Goal: Complete application form

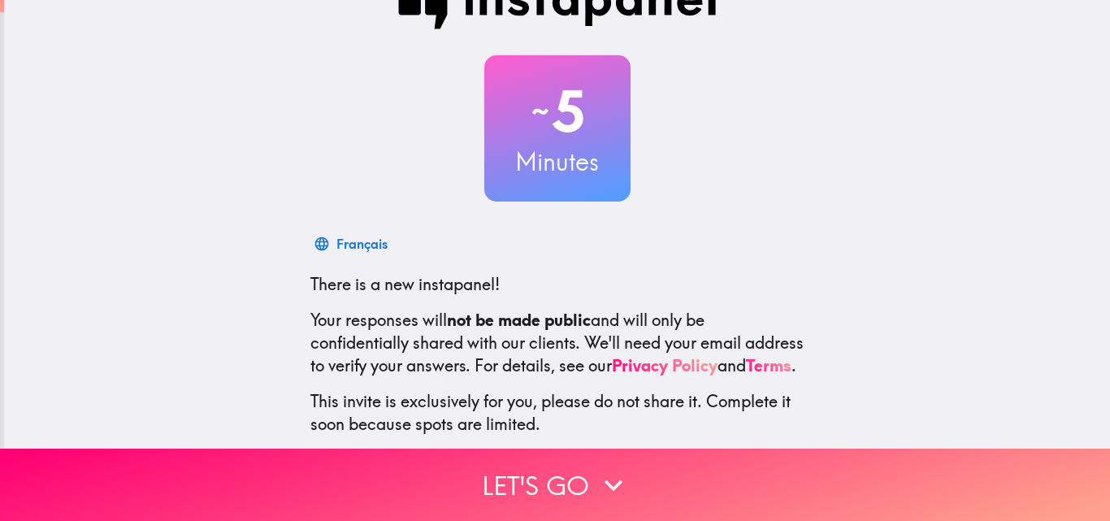
scroll to position [155, 0]
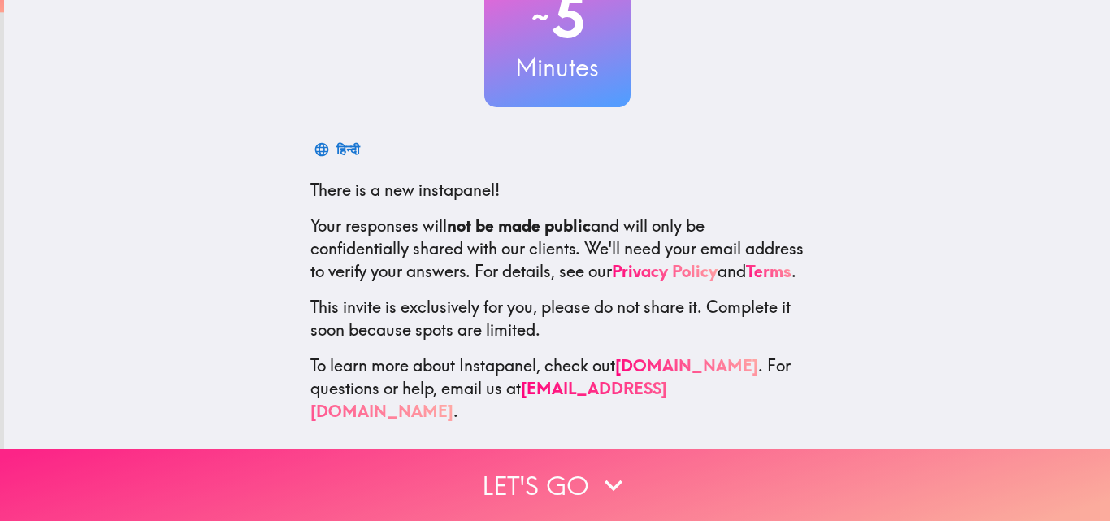
click at [571, 471] on button "Let's go" at bounding box center [555, 485] width 1110 height 72
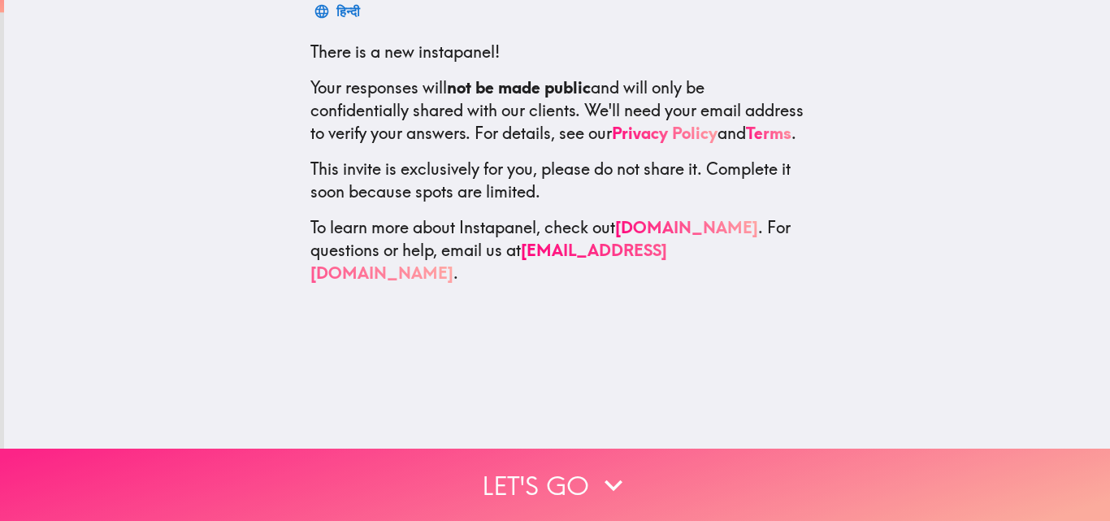
scroll to position [0, 0]
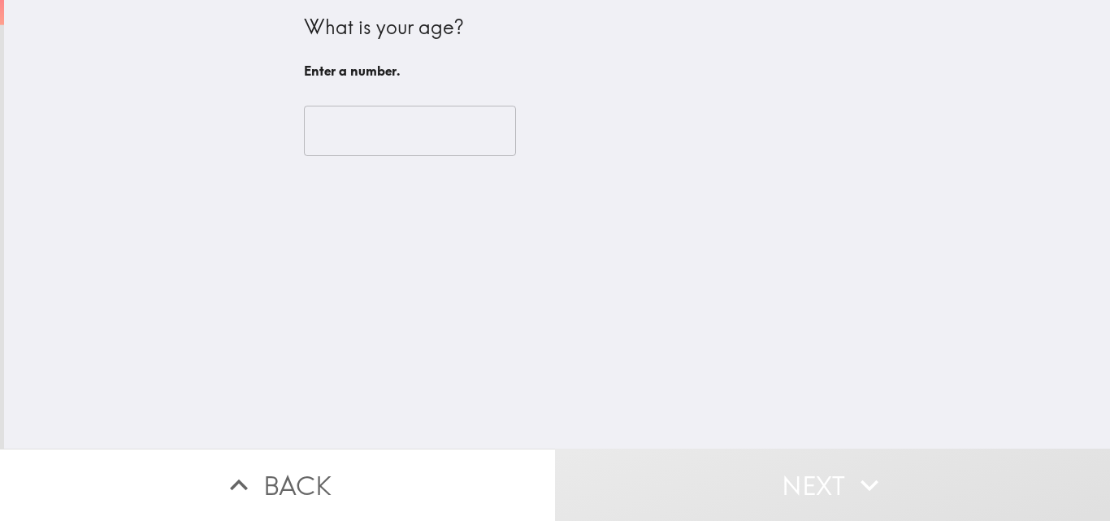
click at [370, 115] on input "number" at bounding box center [410, 131] width 212 height 50
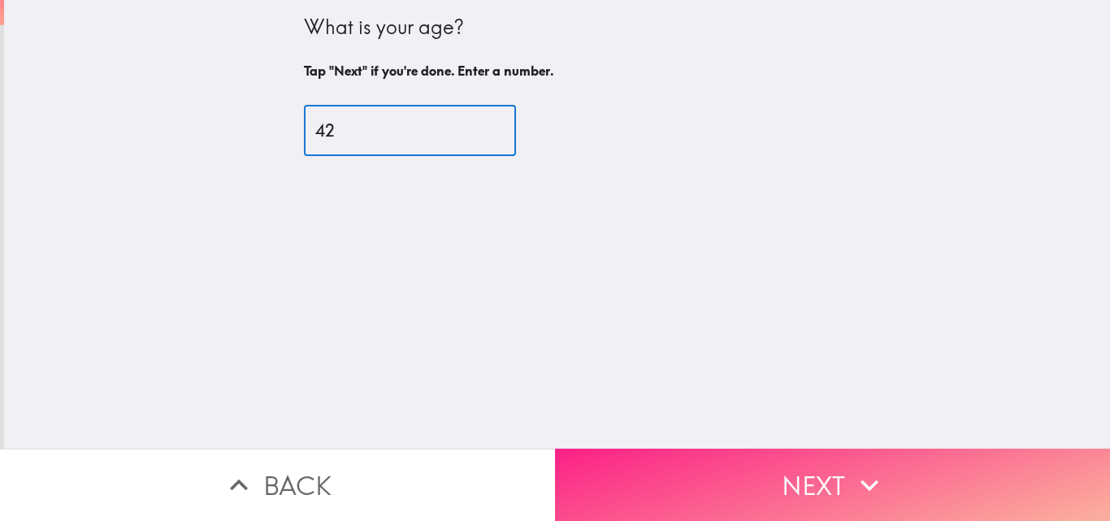
type input "42"
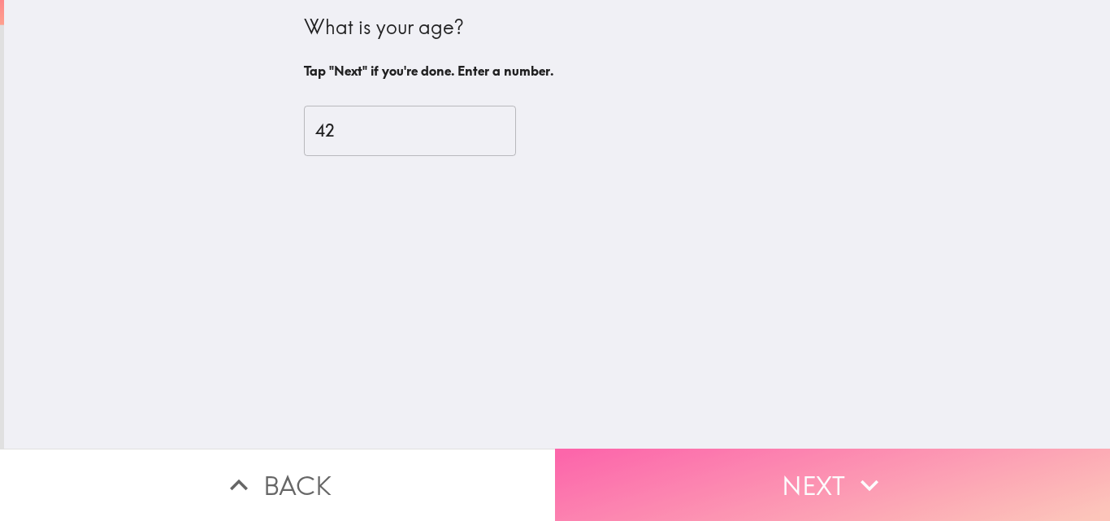
click at [784, 451] on button "Next" at bounding box center [832, 485] width 555 height 72
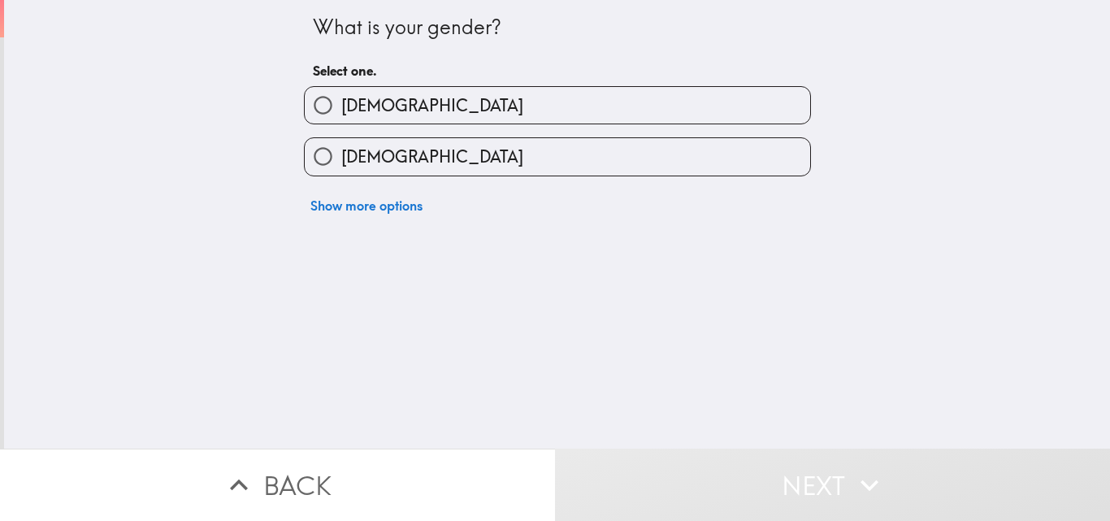
click at [315, 115] on input "[DEMOGRAPHIC_DATA]" at bounding box center [323, 105] width 37 height 37
radio input "true"
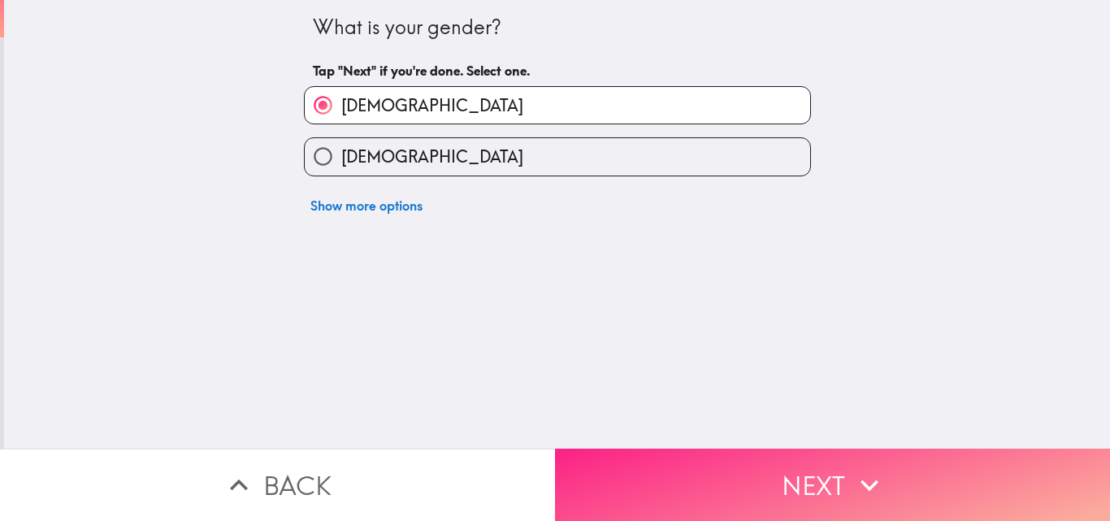
click at [799, 462] on button "Next" at bounding box center [832, 485] width 555 height 72
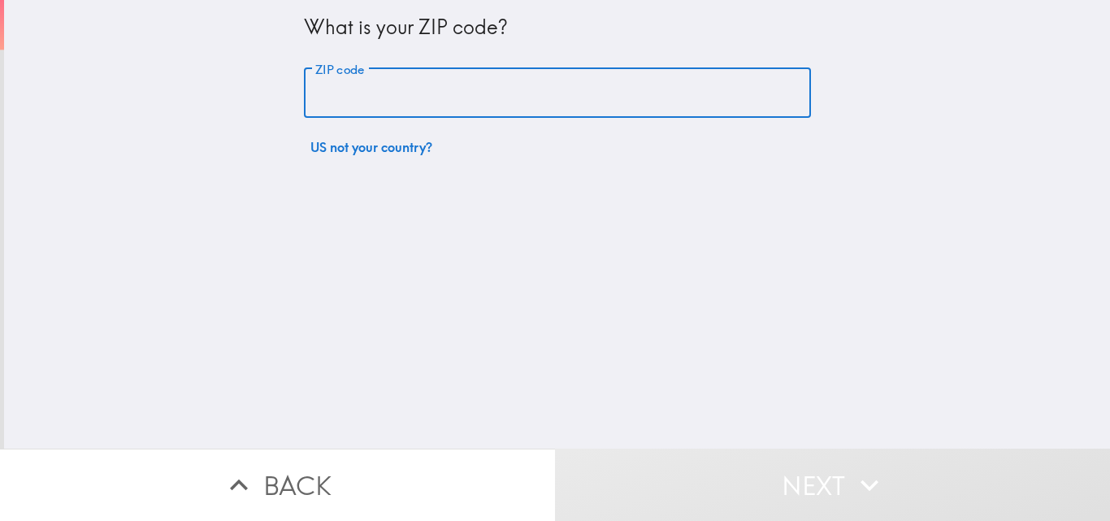
click at [350, 104] on input "ZIP code" at bounding box center [557, 93] width 507 height 50
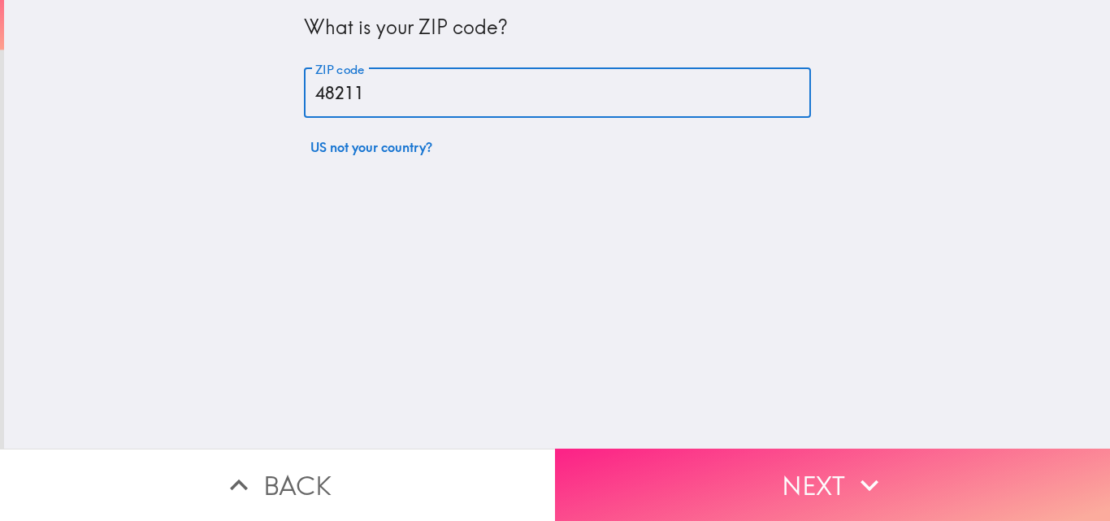
type input "48211"
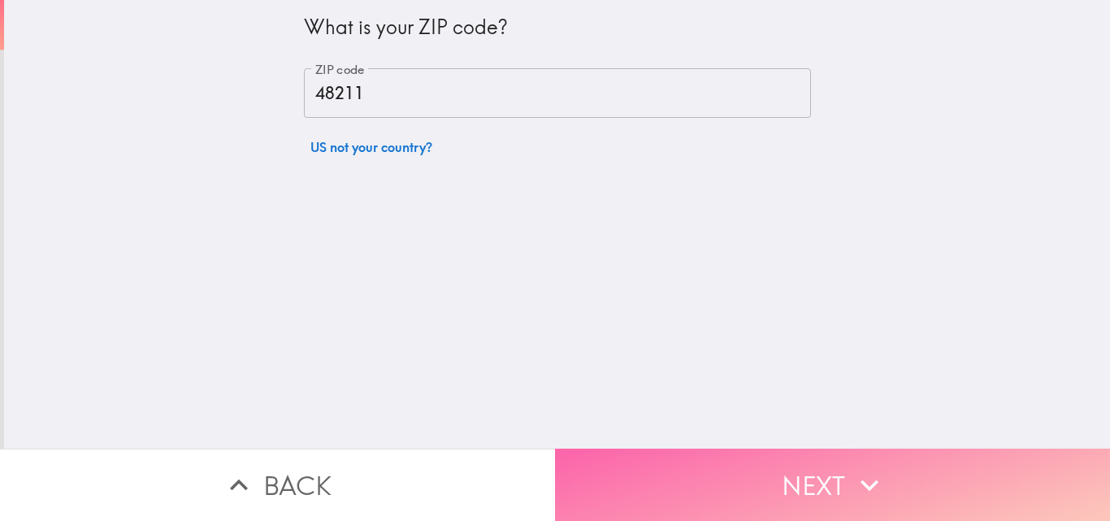
click at [844, 474] on button "Next" at bounding box center [832, 485] width 555 height 72
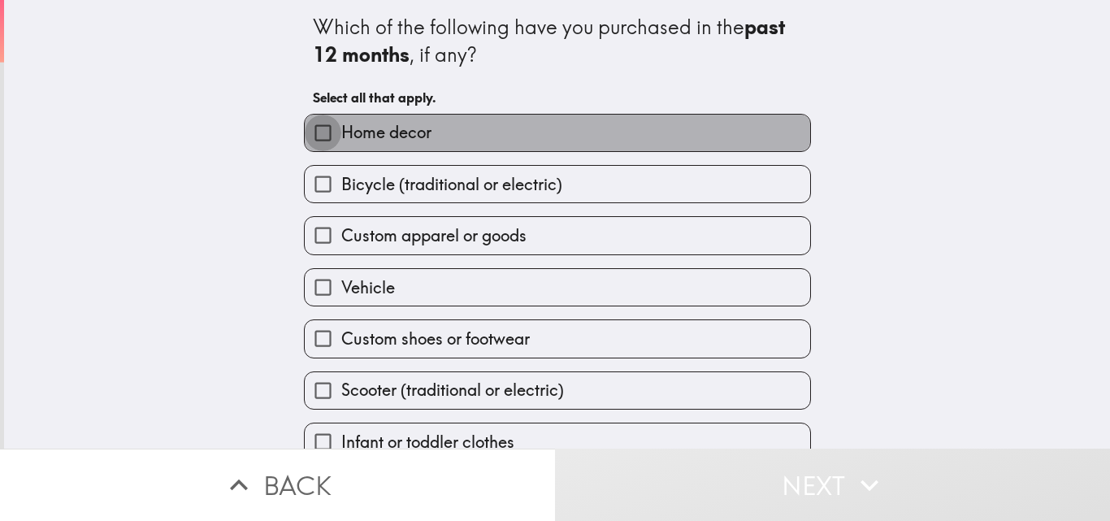
click at [305, 137] on input "Home decor" at bounding box center [323, 133] width 37 height 37
checkbox input "true"
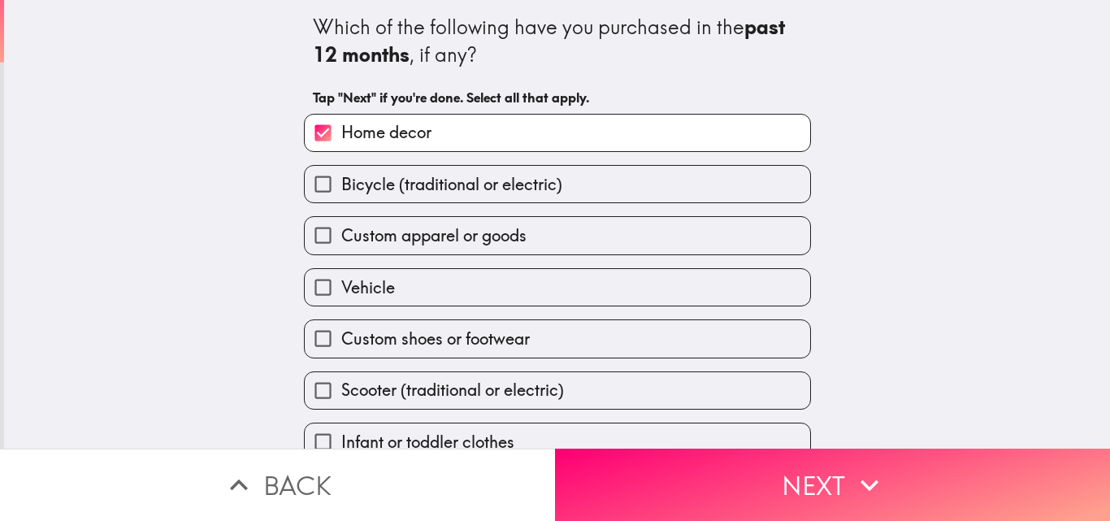
click at [307, 232] on input "Custom apparel or goods" at bounding box center [323, 235] width 37 height 37
checkbox input "true"
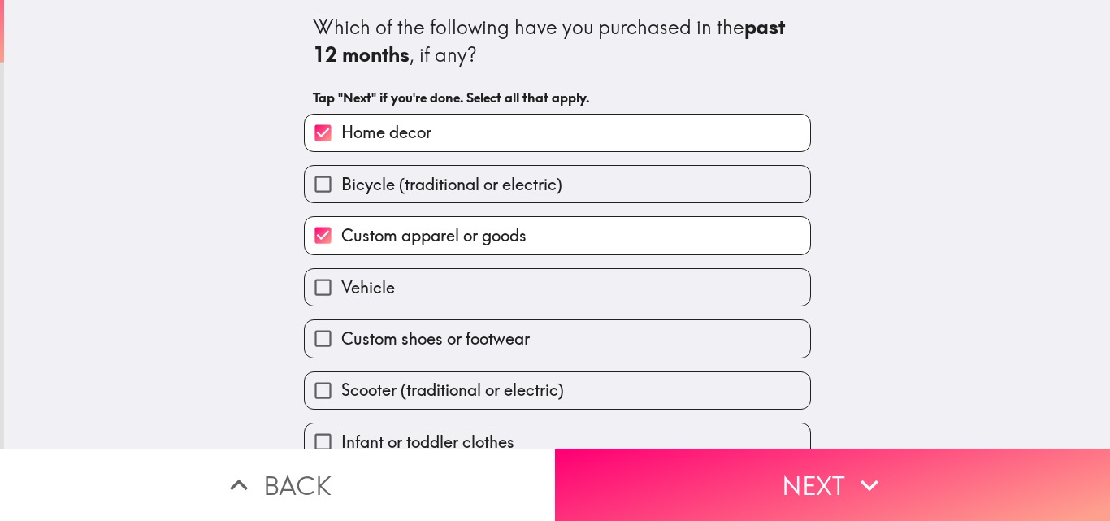
click at [315, 285] on input "Vehicle" at bounding box center [323, 287] width 37 height 37
checkbox input "true"
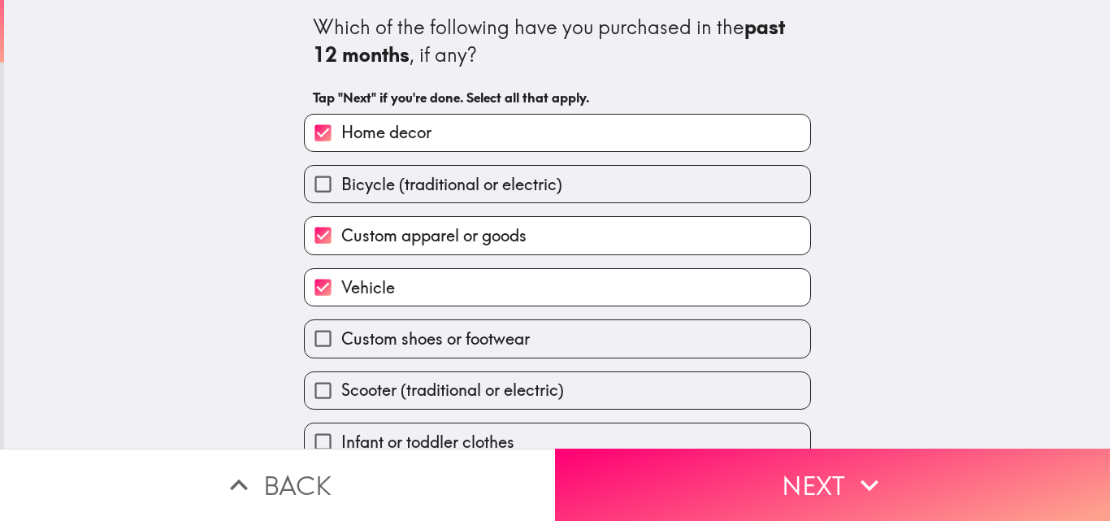
click at [313, 332] on input "Custom shoes or footwear" at bounding box center [323, 338] width 37 height 37
checkbox input "true"
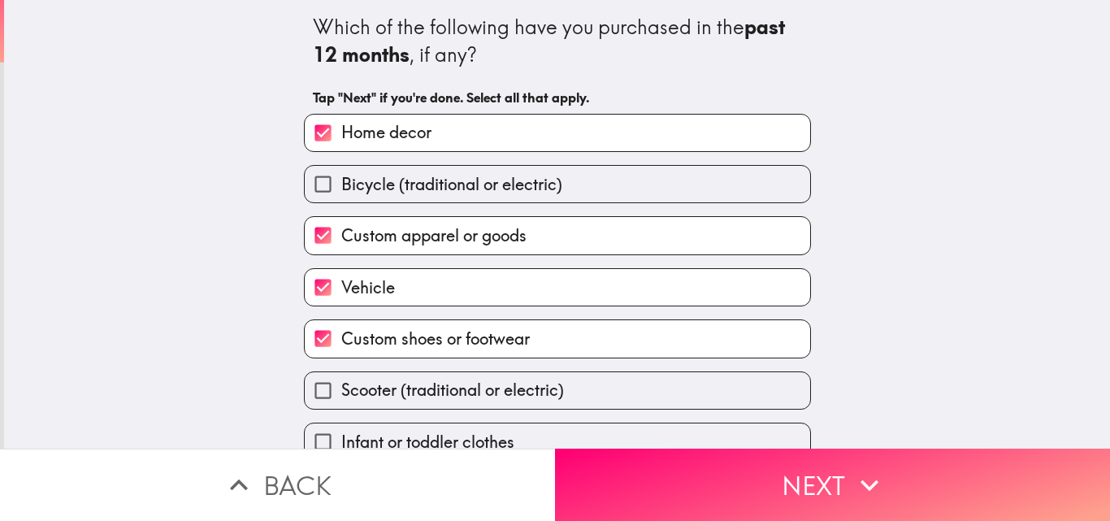
click at [308, 179] on input "Bicycle (traditional or electric)" at bounding box center [323, 184] width 37 height 37
checkbox input "true"
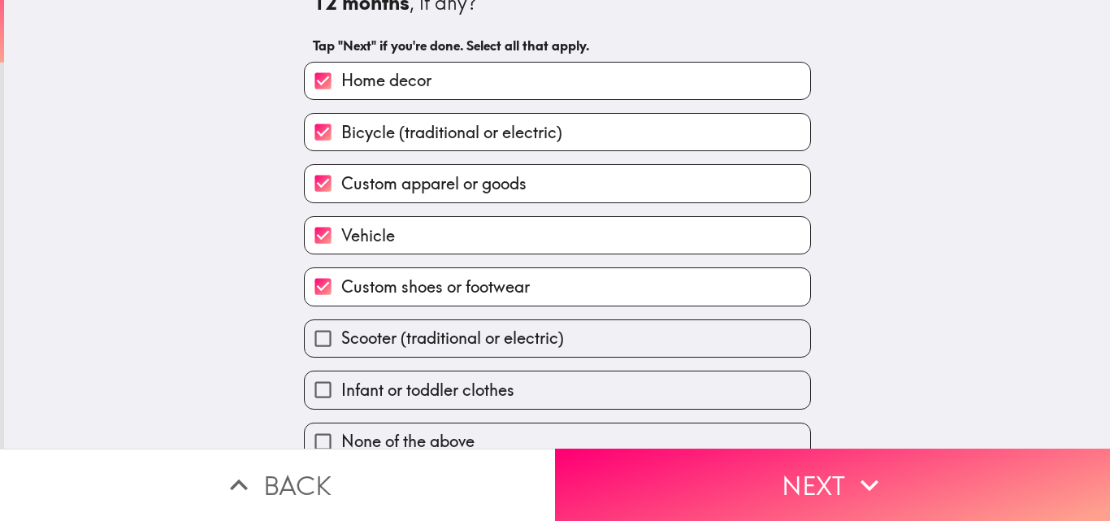
scroll to position [76, 0]
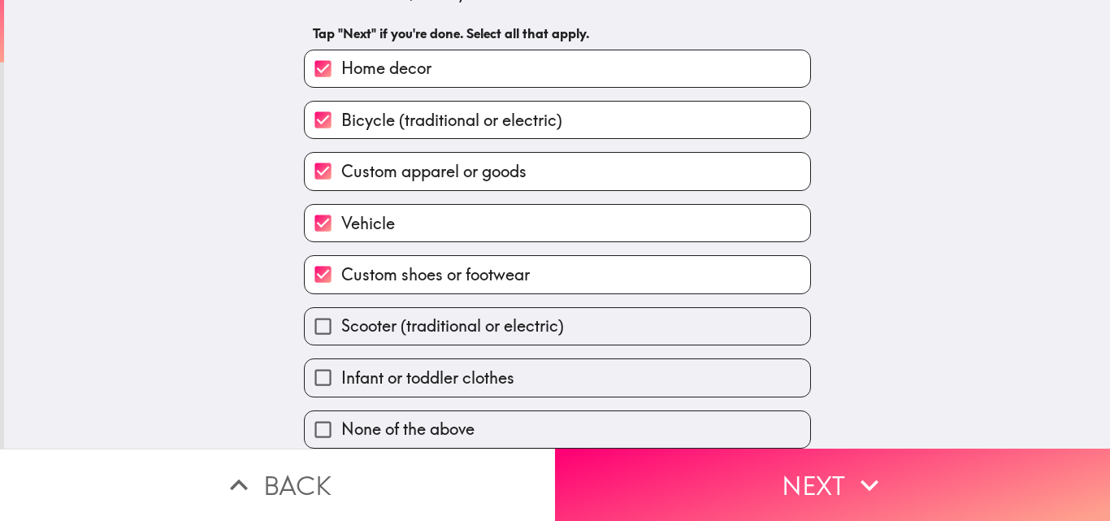
click at [316, 369] on input "Infant or toddler clothes" at bounding box center [323, 377] width 37 height 37
checkbox input "true"
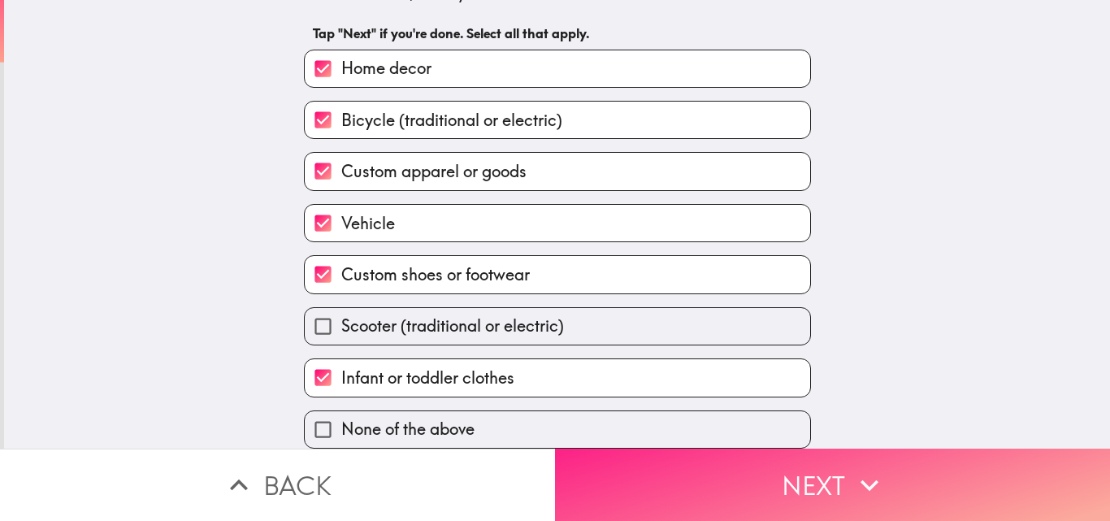
click at [785, 471] on button "Next" at bounding box center [832, 485] width 555 height 72
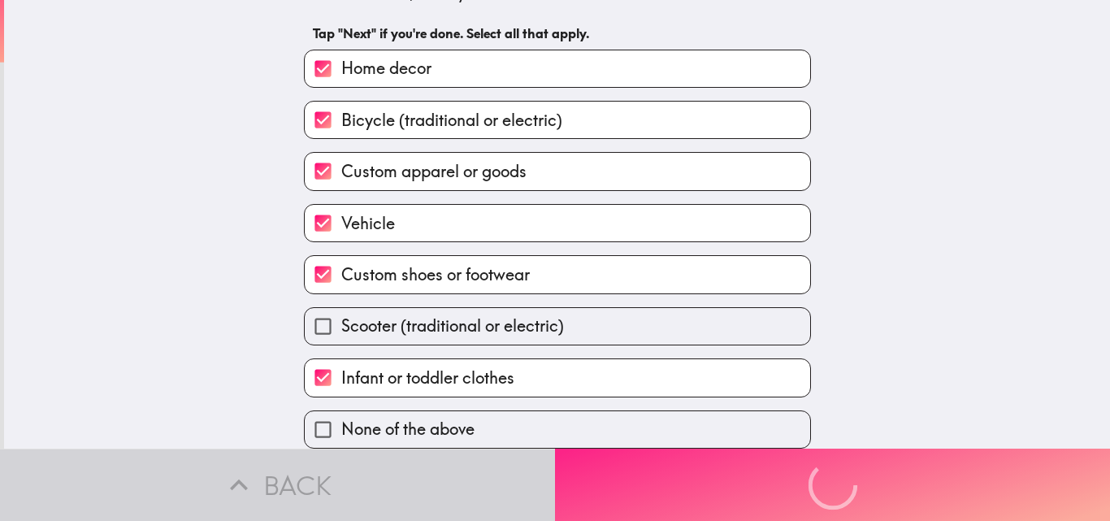
scroll to position [0, 0]
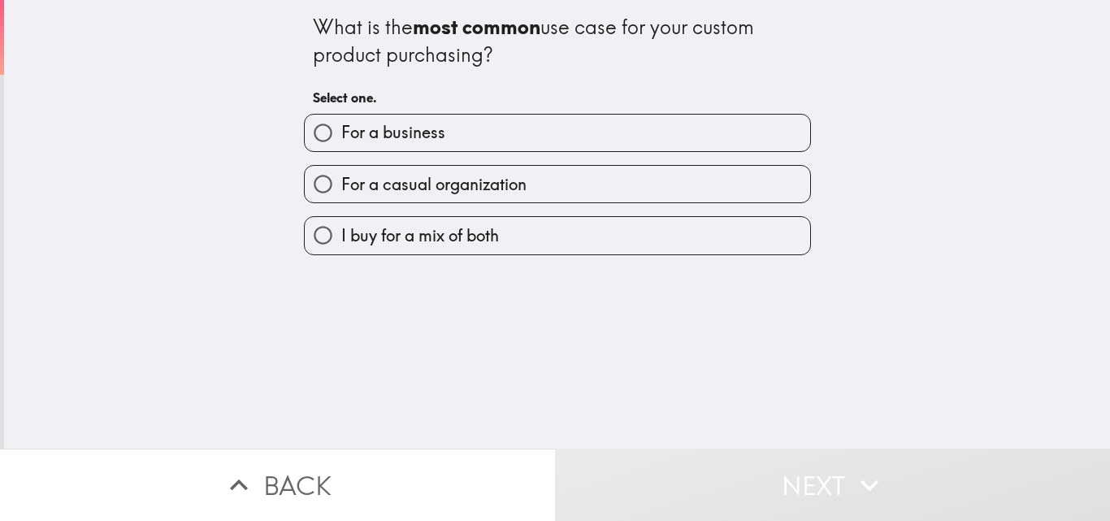
click at [306, 133] on input "For a business" at bounding box center [323, 133] width 37 height 37
radio input "true"
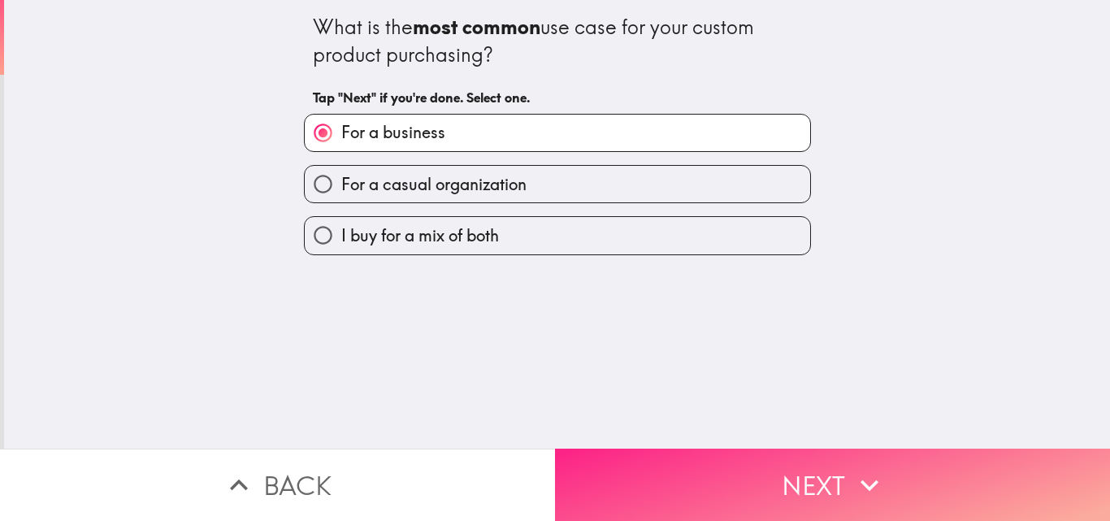
click at [753, 463] on button "Next" at bounding box center [832, 485] width 555 height 72
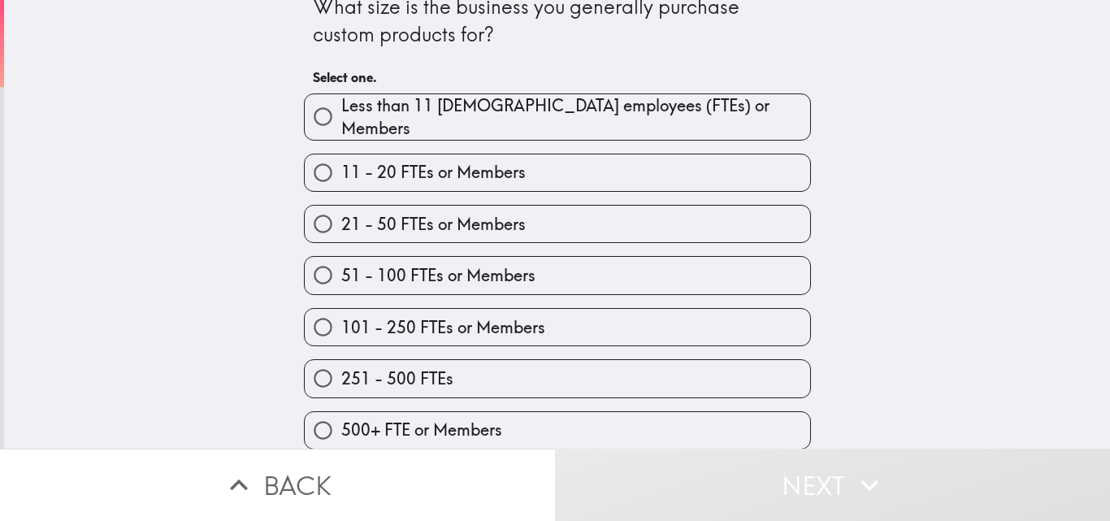
scroll to position [25, 0]
click at [310, 267] on input "51 - 100 FTEs or Members" at bounding box center [323, 274] width 37 height 37
radio input "true"
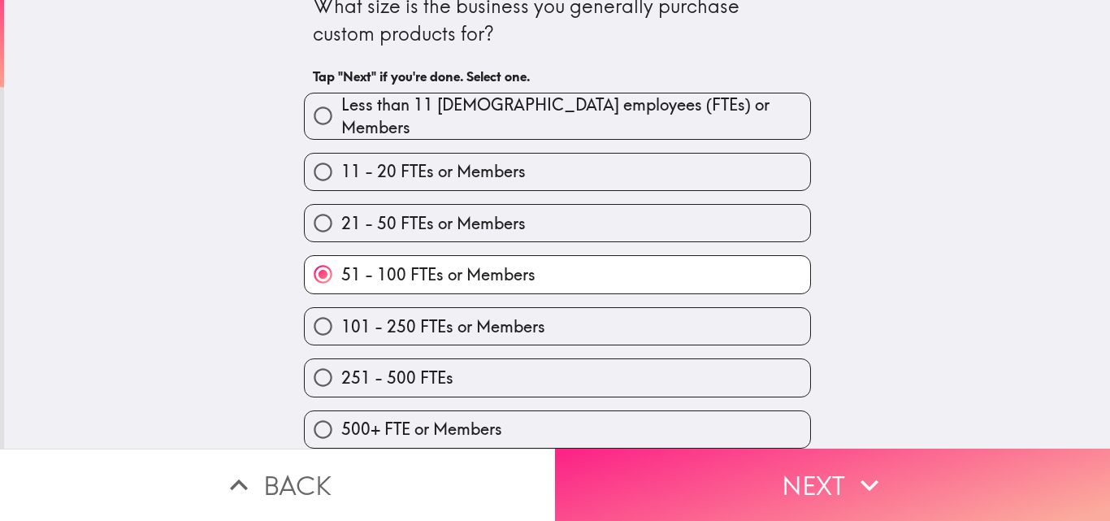
click at [799, 469] on button "Next" at bounding box center [832, 485] width 555 height 72
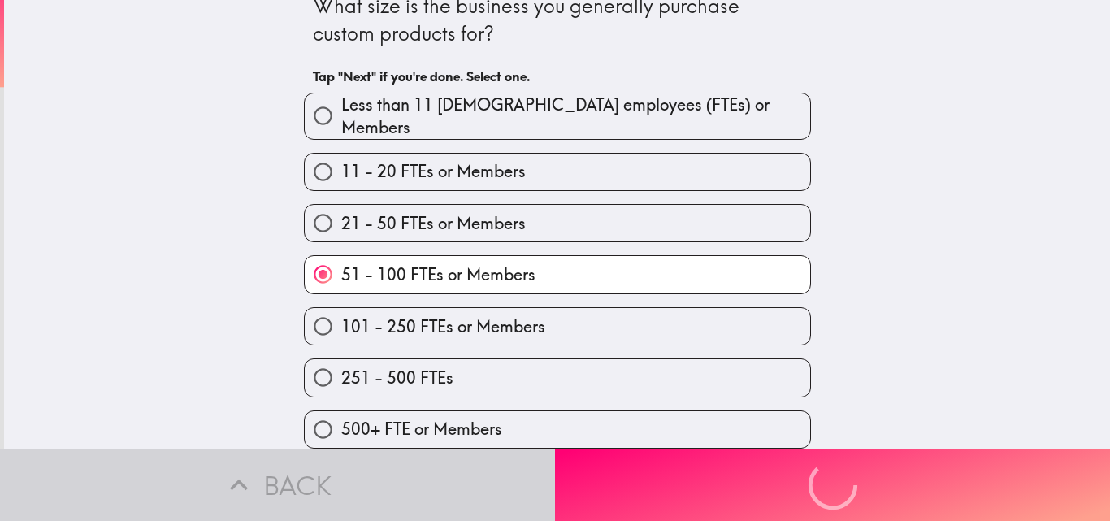
scroll to position [0, 0]
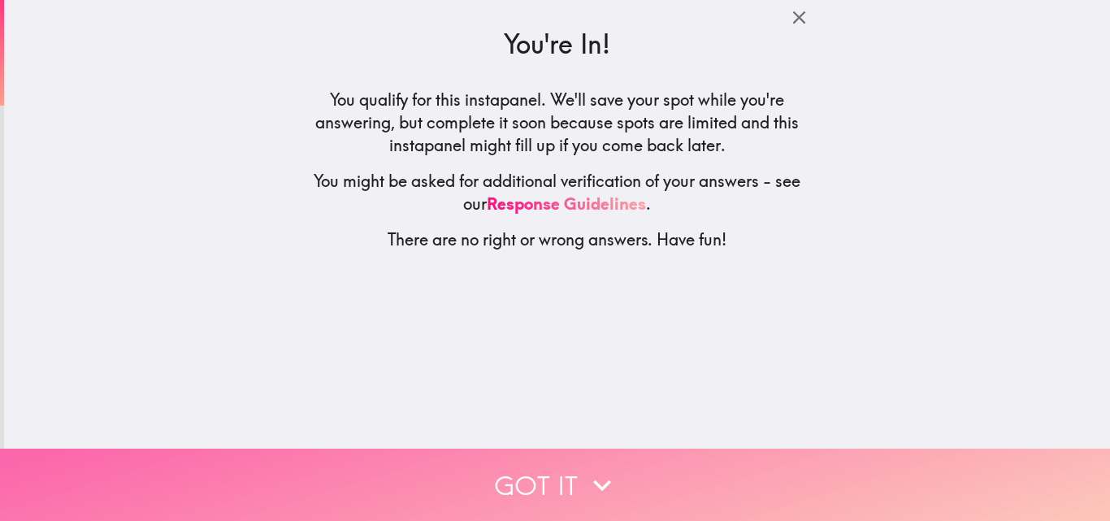
click at [667, 462] on button "Got it" at bounding box center [555, 485] width 1110 height 72
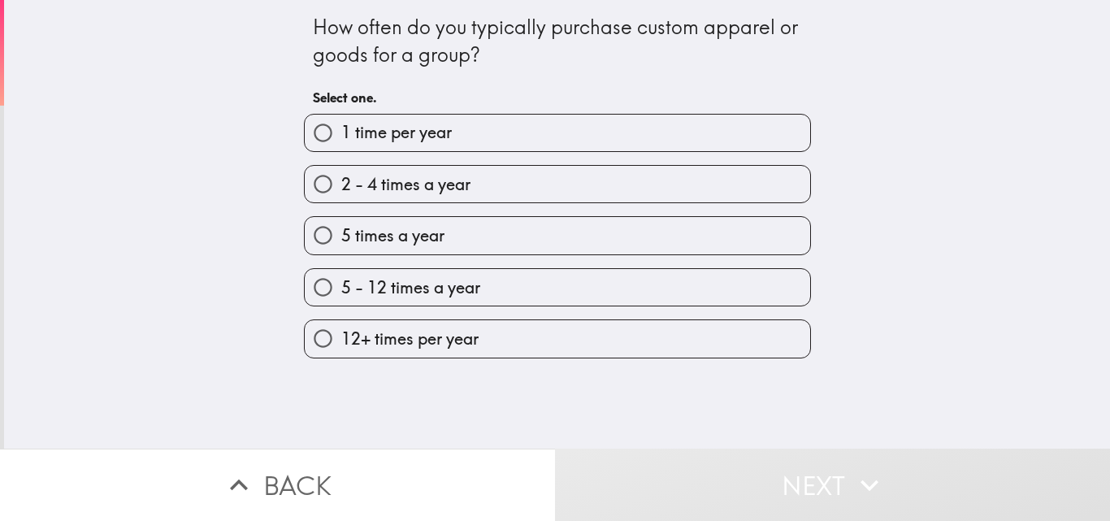
click at [415, 285] on span "5 - 12 times a year" at bounding box center [410, 287] width 139 height 23
click at [341, 285] on input "5 - 12 times a year" at bounding box center [323, 287] width 37 height 37
radio input "true"
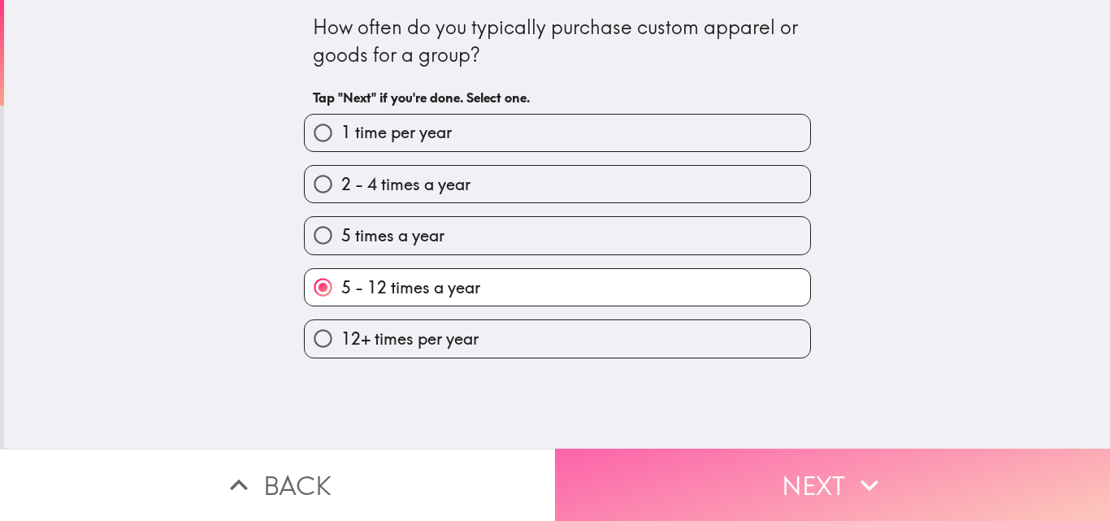
click at [826, 466] on button "Next" at bounding box center [832, 485] width 555 height 72
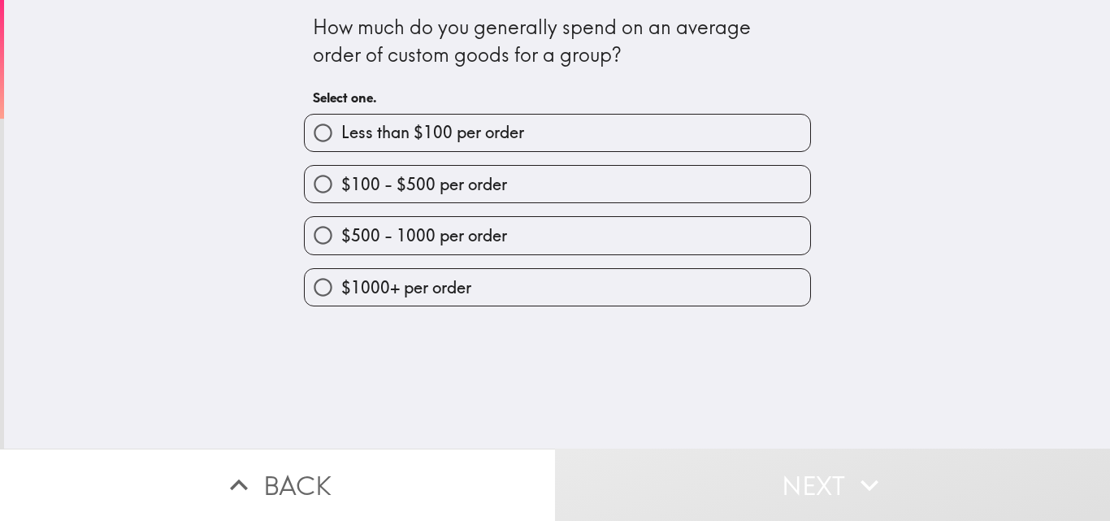
click at [416, 231] on span "$500 - 1000 per order" at bounding box center [424, 235] width 166 height 23
click at [341, 231] on input "$500 - 1000 per order" at bounding box center [323, 235] width 37 height 37
radio input "true"
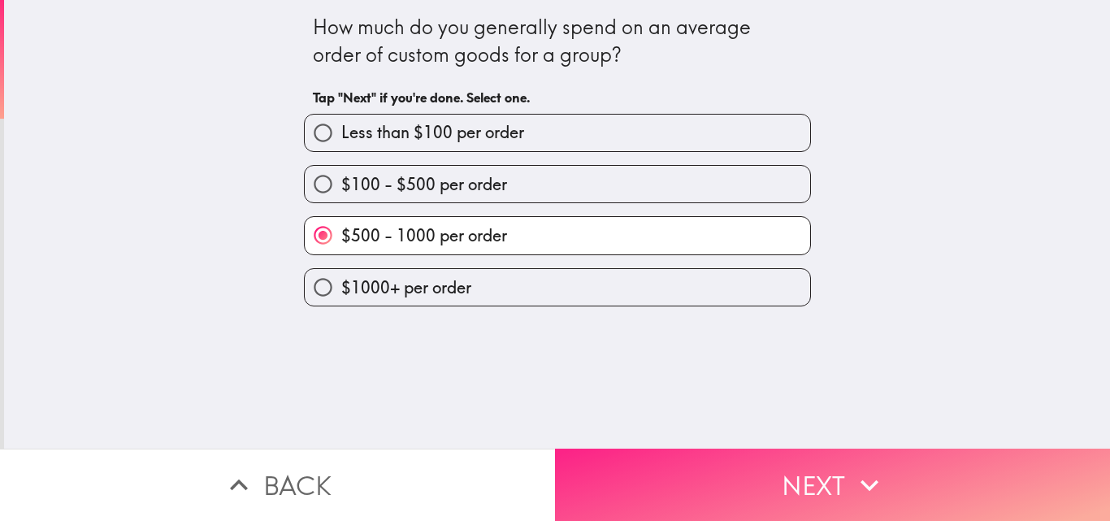
click at [866, 467] on icon "button" at bounding box center [870, 485] width 36 height 36
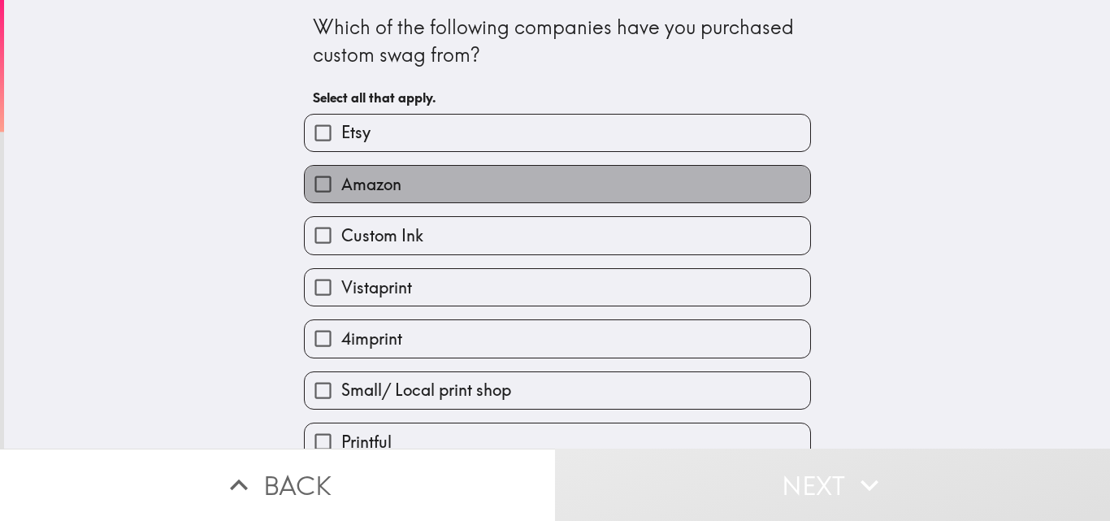
click at [380, 191] on span "Amazon" at bounding box center [371, 184] width 60 height 23
click at [341, 191] on input "Amazon" at bounding box center [323, 184] width 37 height 37
checkbox input "true"
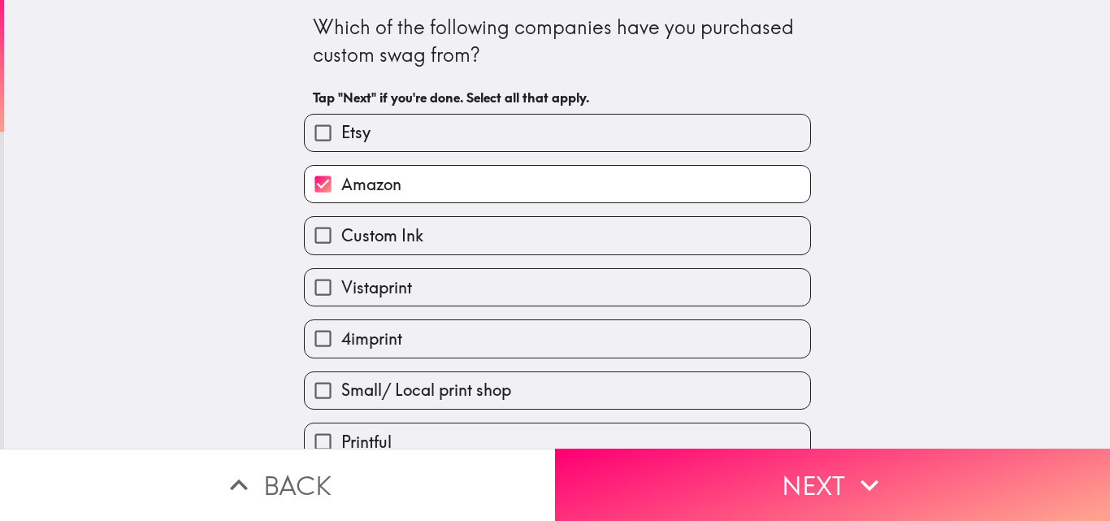
click at [316, 341] on input "4imprint" at bounding box center [323, 338] width 37 height 37
checkbox input "true"
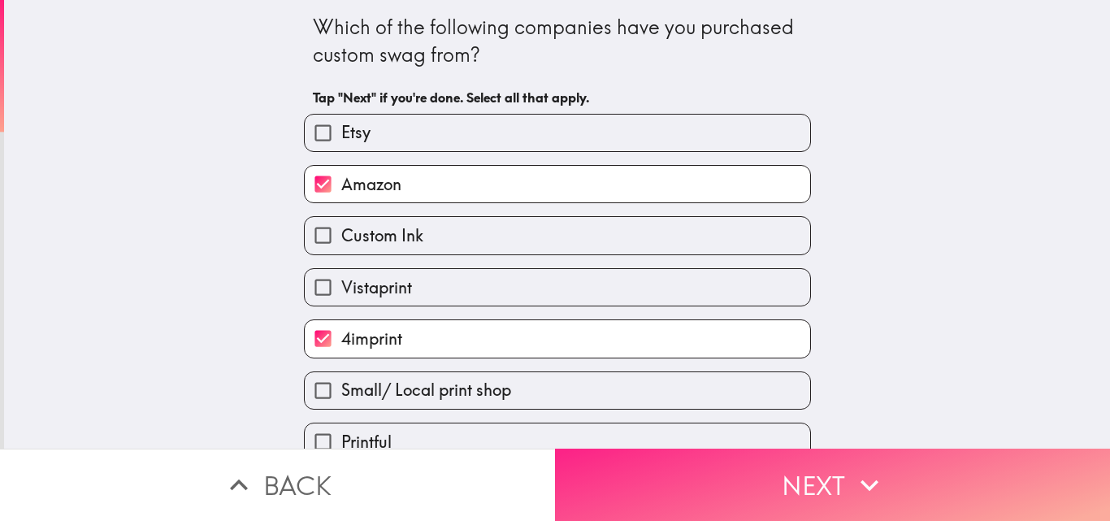
click at [787, 462] on button "Next" at bounding box center [832, 485] width 555 height 72
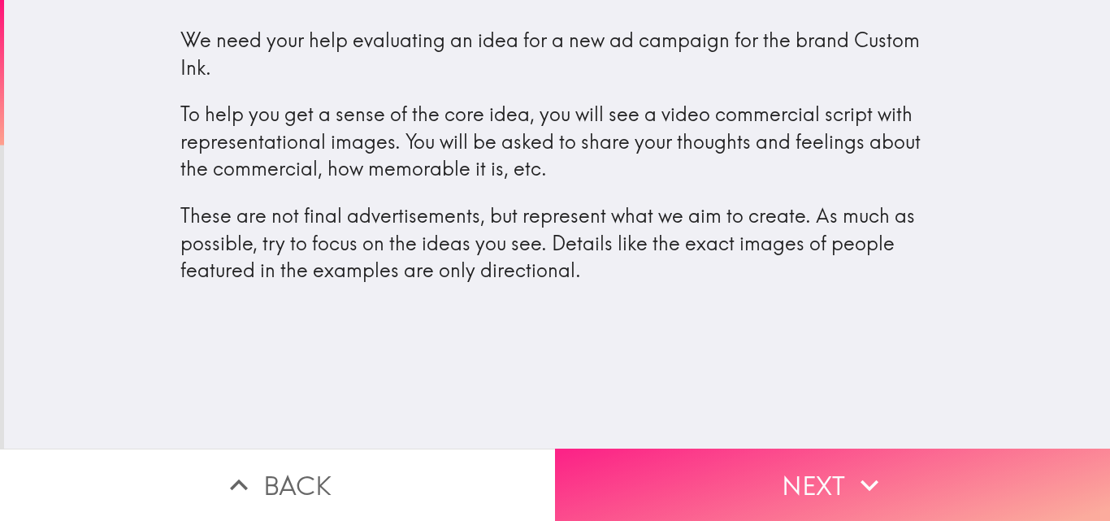
click at [795, 466] on button "Next" at bounding box center [832, 485] width 555 height 72
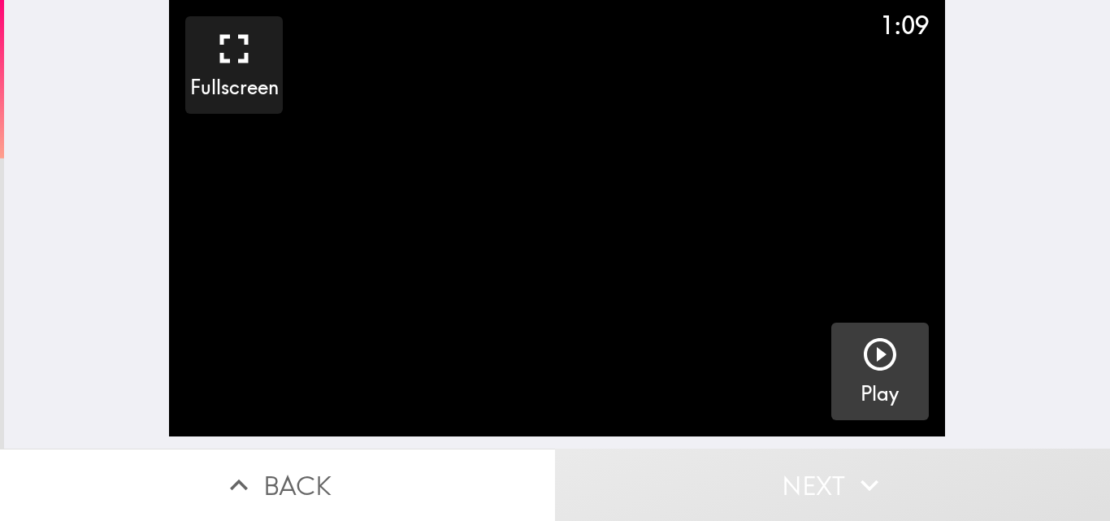
click at [865, 350] on icon "button" at bounding box center [880, 354] width 33 height 33
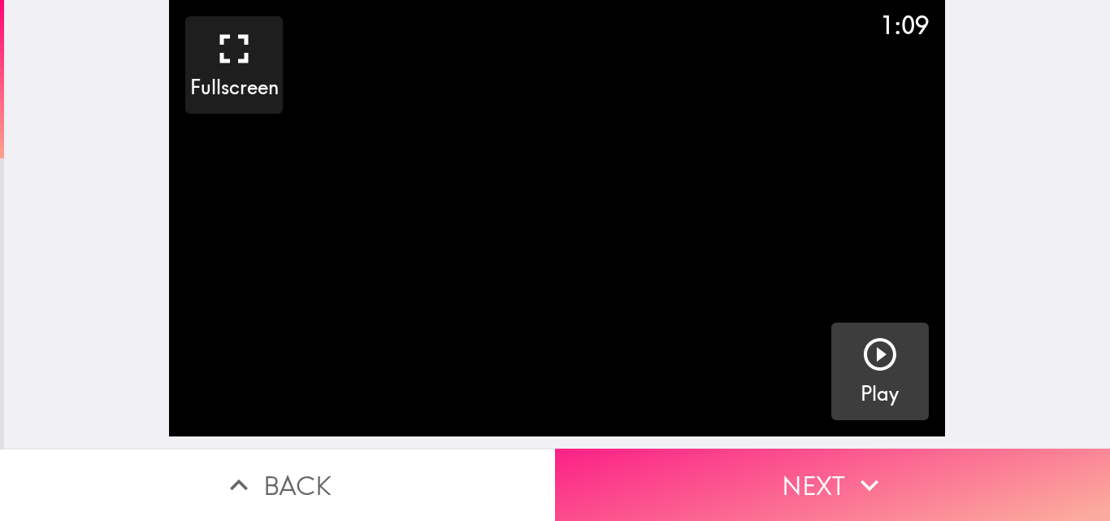
click at [786, 457] on button "Next" at bounding box center [832, 485] width 555 height 72
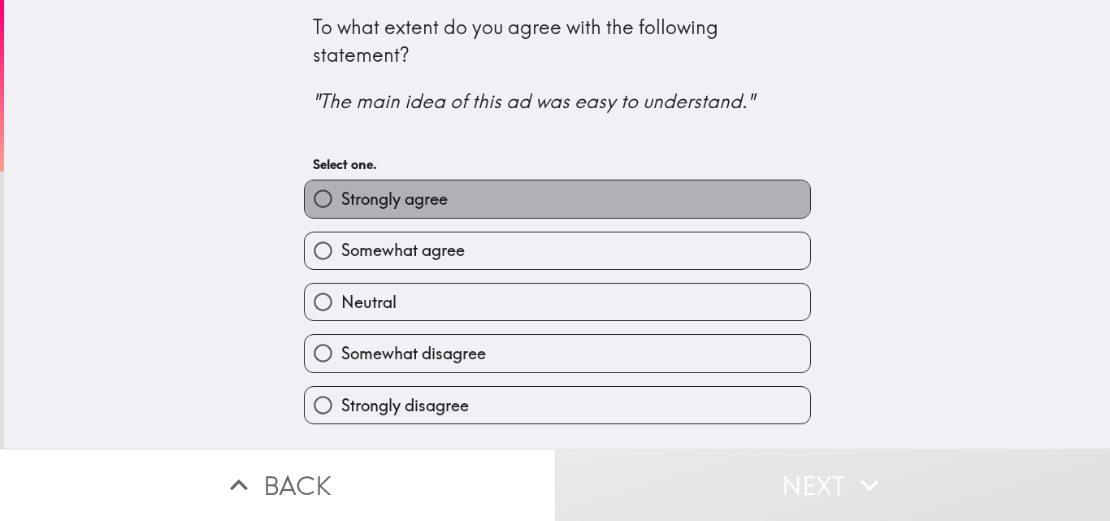
click at [413, 200] on span "Strongly agree" at bounding box center [394, 199] width 106 height 23
click at [341, 200] on input "Strongly agree" at bounding box center [323, 198] width 37 height 37
radio input "true"
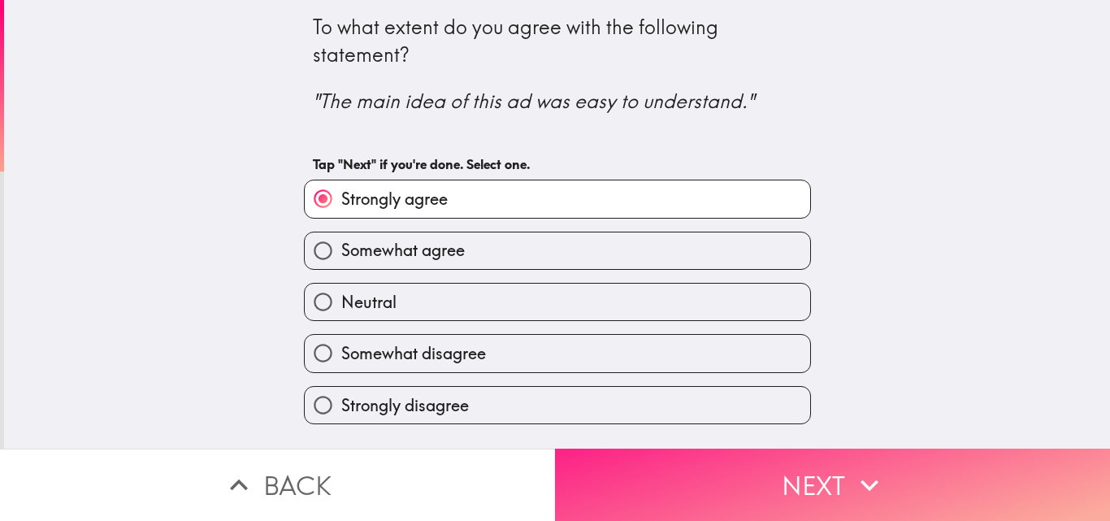
click at [866, 480] on icon "button" at bounding box center [870, 485] width 18 height 11
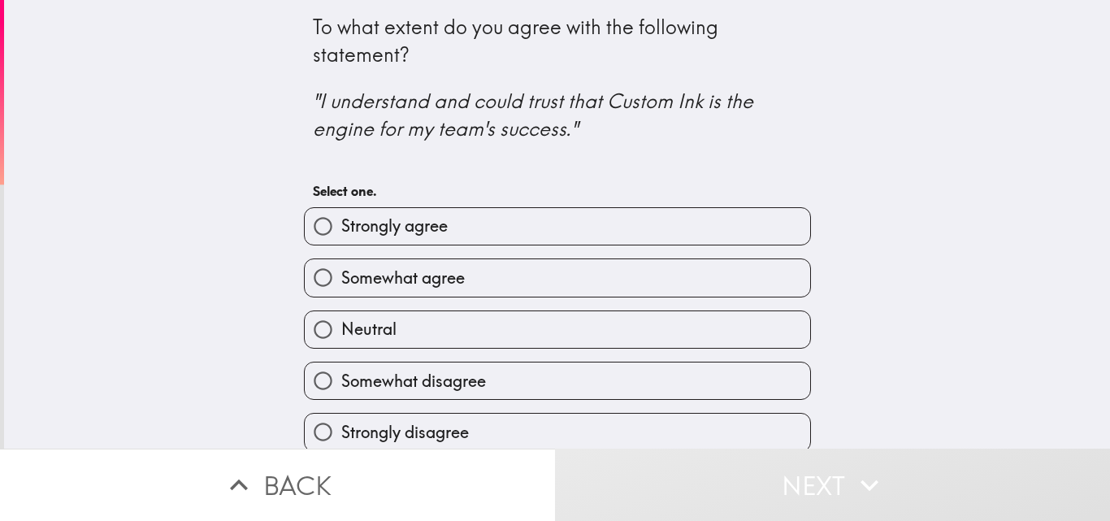
click at [408, 227] on span "Strongly agree" at bounding box center [394, 226] width 106 height 23
click at [341, 227] on input "Strongly agree" at bounding box center [323, 226] width 37 height 37
radio input "true"
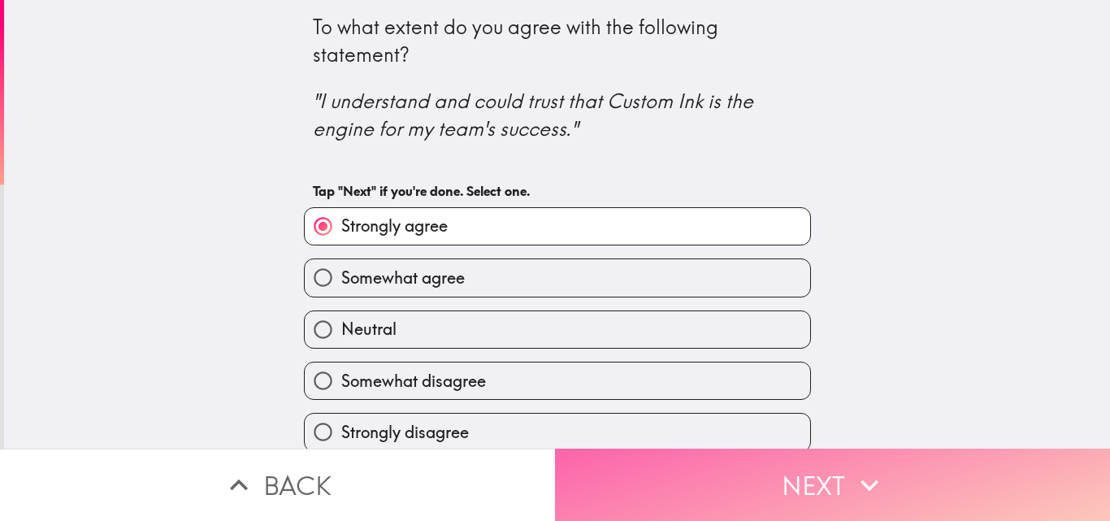
click at [789, 453] on button "Next" at bounding box center [832, 485] width 555 height 72
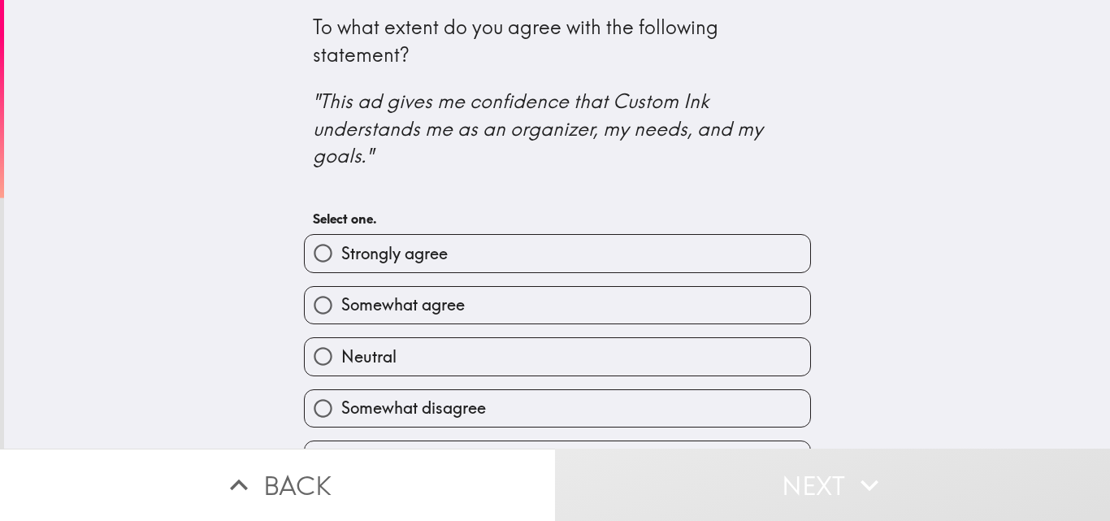
click at [426, 385] on div "Somewhat disagree" at bounding box center [551, 401] width 520 height 51
click at [406, 248] on span "Strongly agree" at bounding box center [394, 253] width 106 height 23
click at [341, 248] on input "Strongly agree" at bounding box center [323, 253] width 37 height 37
radio input "true"
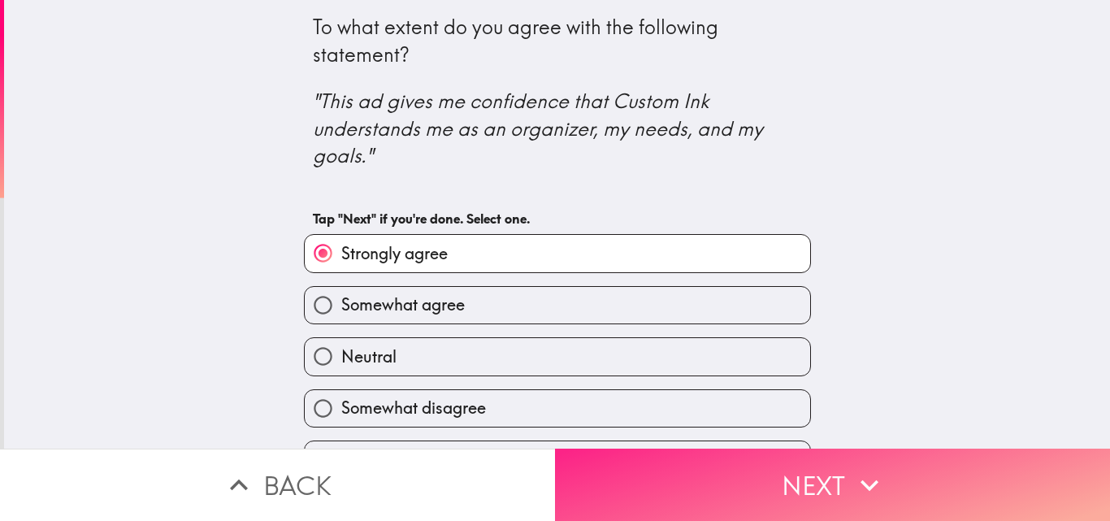
click at [810, 463] on button "Next" at bounding box center [832, 485] width 555 height 72
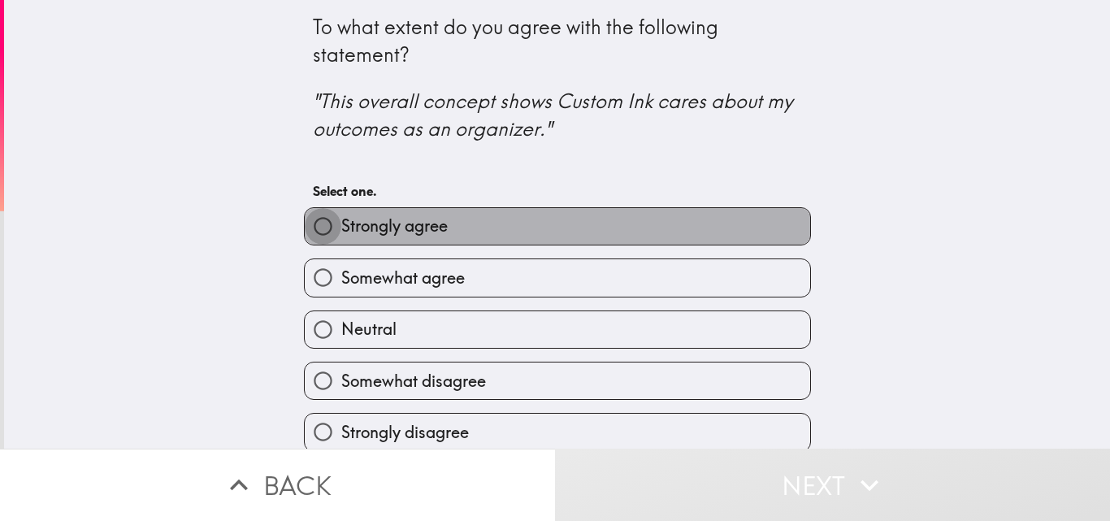
click at [306, 224] on input "Strongly agree" at bounding box center [323, 226] width 37 height 37
radio input "true"
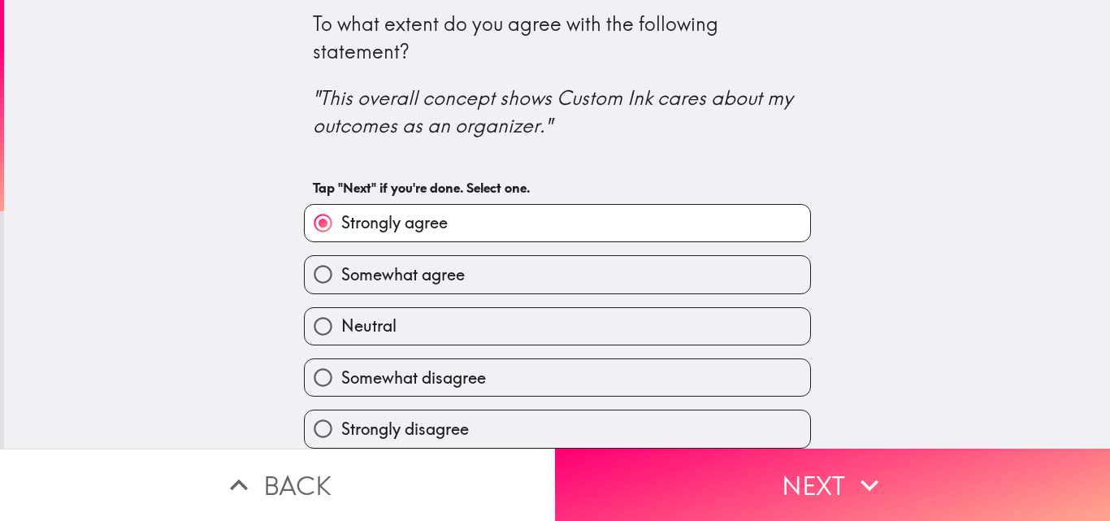
scroll to position [15, 0]
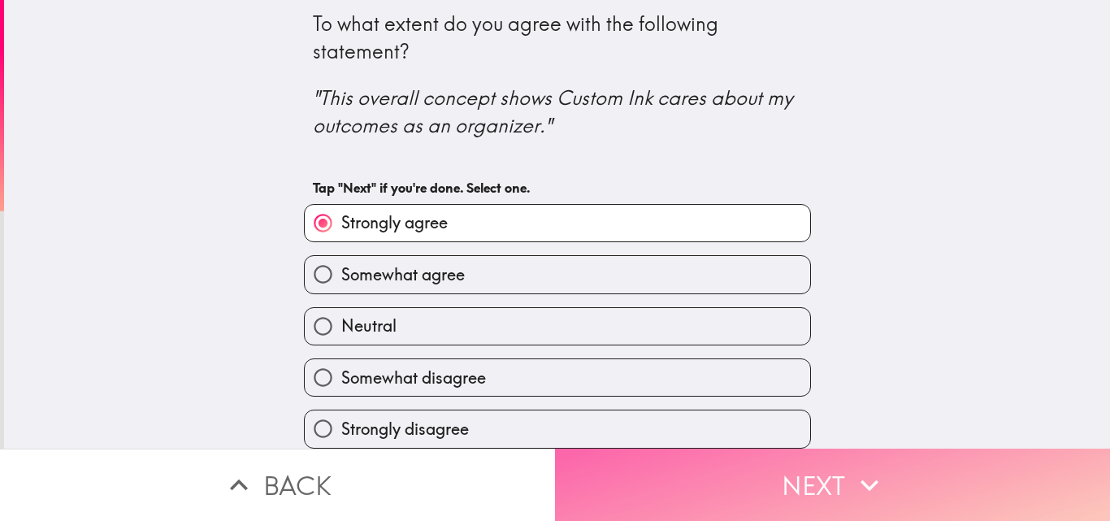
click at [832, 465] on button "Next" at bounding box center [832, 485] width 555 height 72
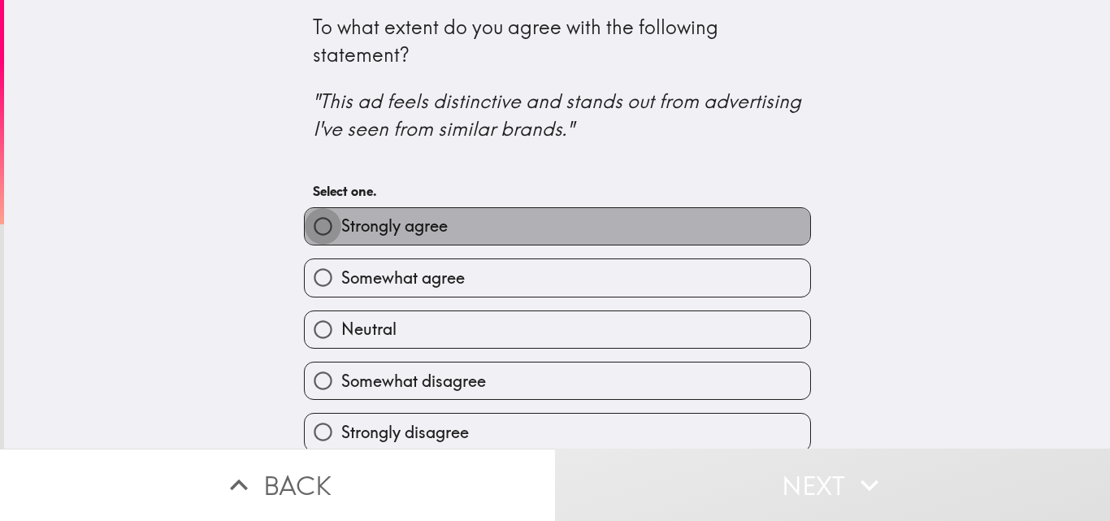
click at [305, 228] on input "Strongly agree" at bounding box center [323, 226] width 37 height 37
radio input "true"
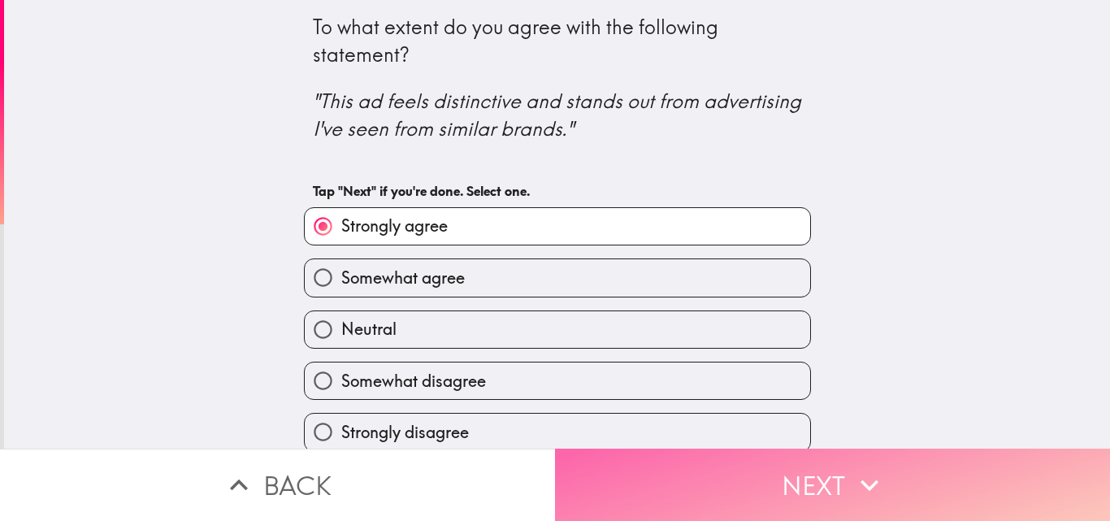
click at [784, 463] on button "Next" at bounding box center [832, 485] width 555 height 72
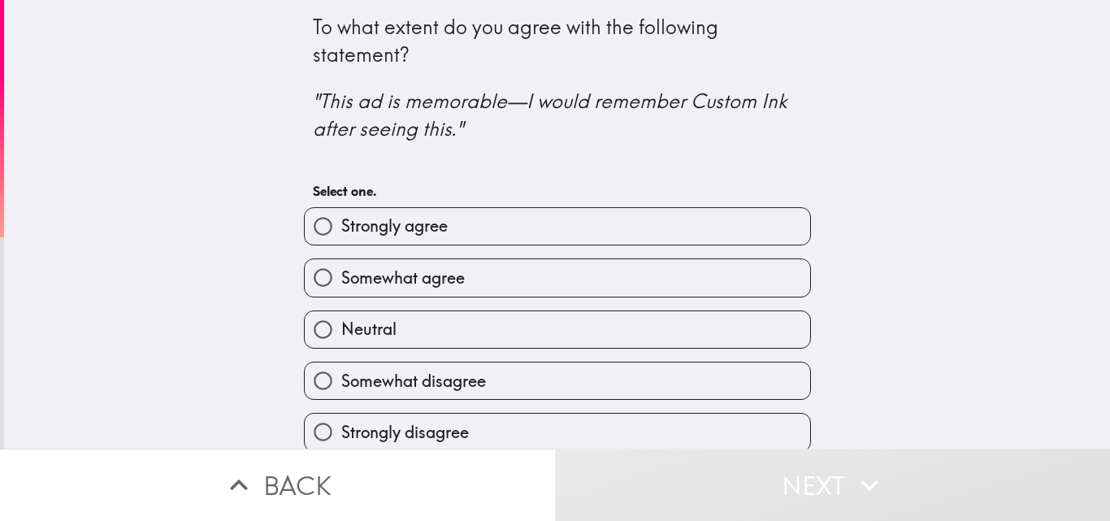
click at [421, 368] on label "Somewhat disagree" at bounding box center [558, 381] width 506 height 37
click at [341, 368] on input "Somewhat disagree" at bounding box center [323, 381] width 37 height 37
radio input "true"
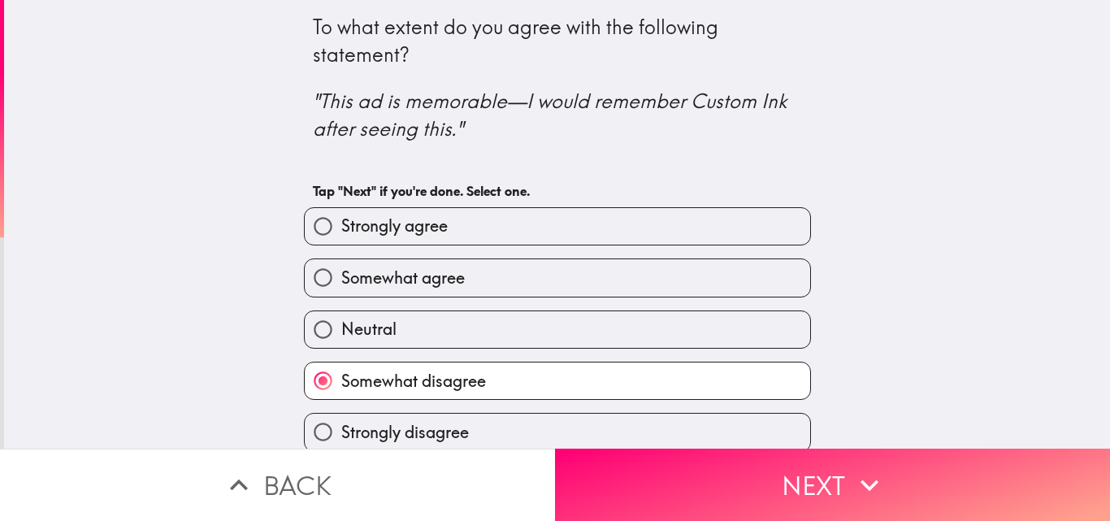
click at [398, 227] on span "Strongly agree" at bounding box center [394, 226] width 106 height 23
click at [341, 227] on input "Strongly agree" at bounding box center [323, 226] width 37 height 37
radio input "true"
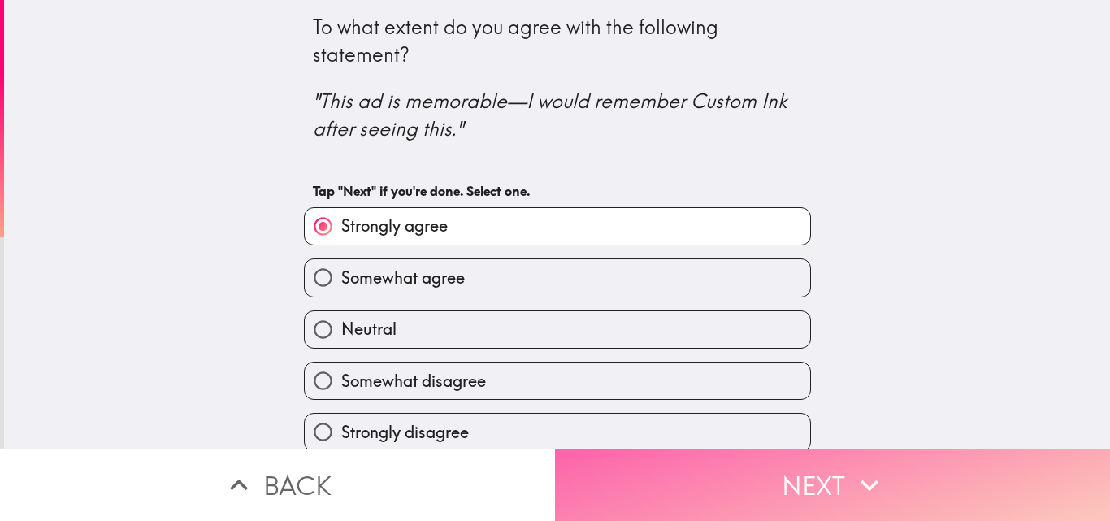
click at [792, 478] on button "Next" at bounding box center [832, 485] width 555 height 72
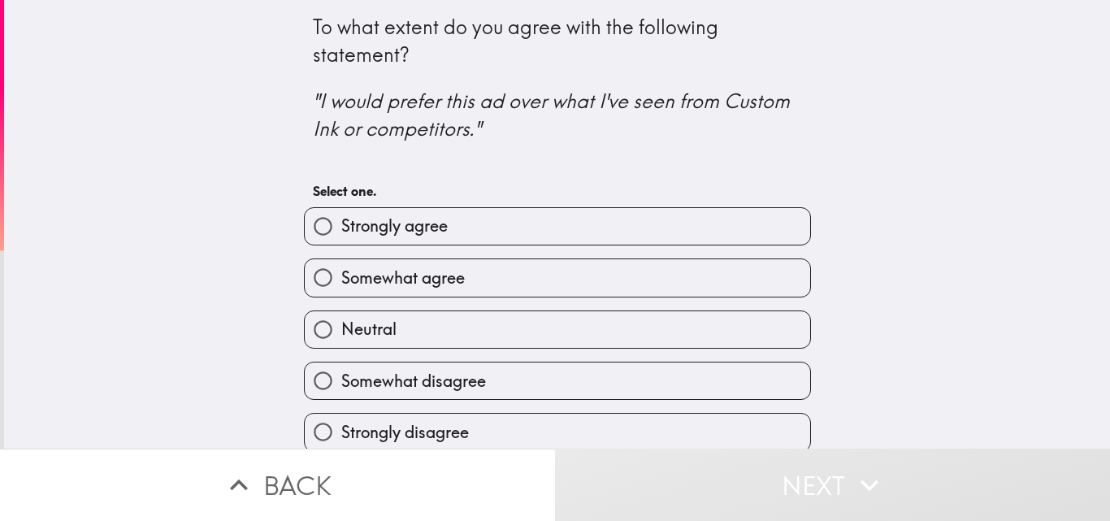
click at [398, 320] on label "Neutral" at bounding box center [558, 329] width 506 height 37
click at [341, 320] on input "Neutral" at bounding box center [323, 329] width 37 height 37
radio input "true"
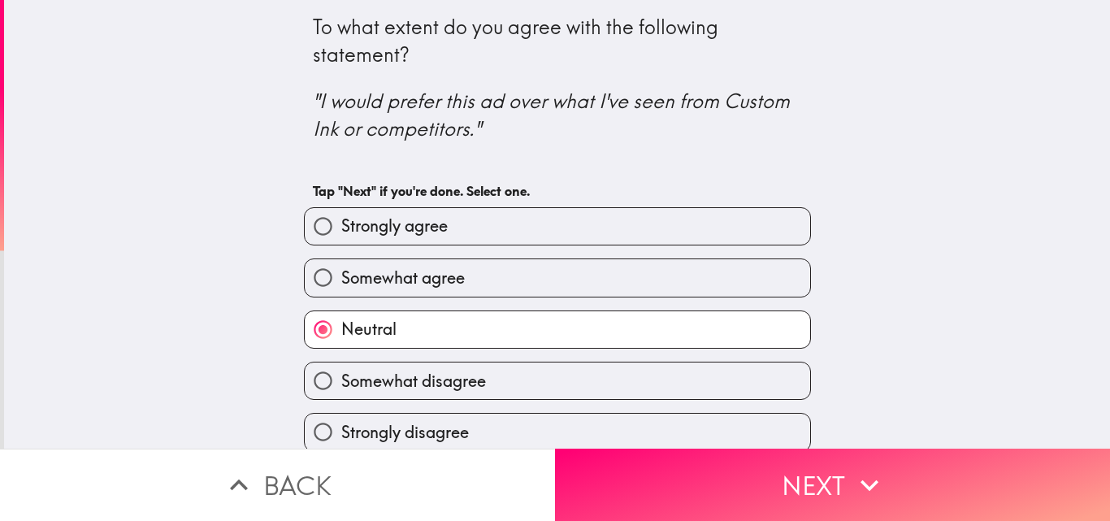
click at [358, 229] on span "Strongly agree" at bounding box center [394, 226] width 106 height 23
click at [341, 229] on input "Strongly agree" at bounding box center [323, 226] width 37 height 37
radio input "true"
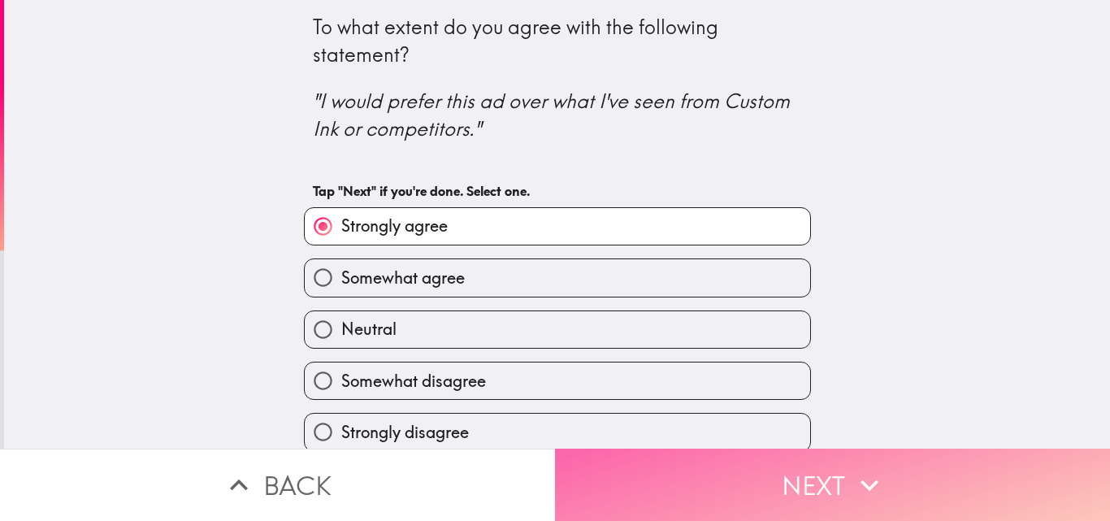
click at [778, 465] on button "Next" at bounding box center [832, 485] width 555 height 72
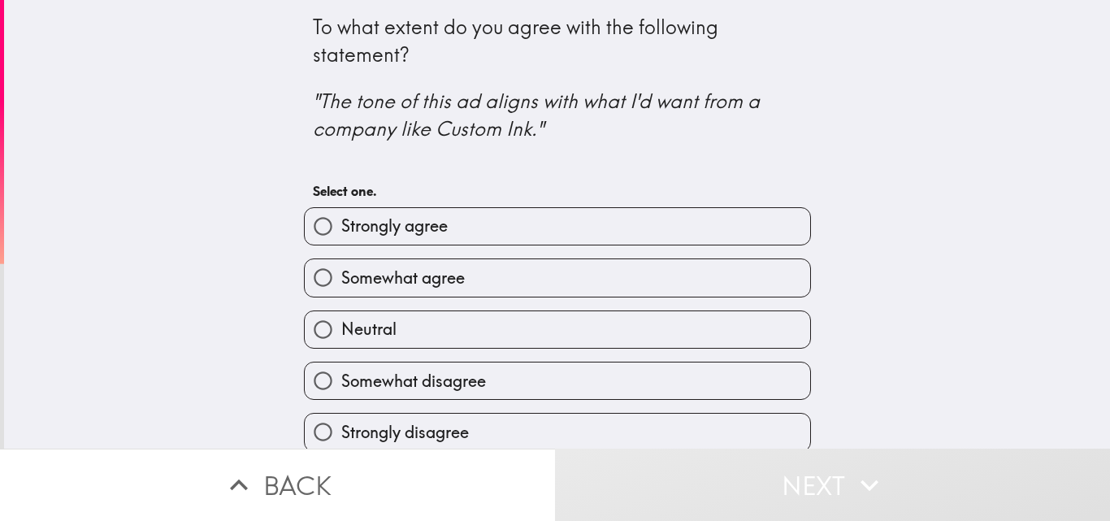
click at [394, 227] on span "Strongly agree" at bounding box center [394, 226] width 106 height 23
click at [341, 227] on input "Strongly agree" at bounding box center [323, 226] width 37 height 37
radio input "true"
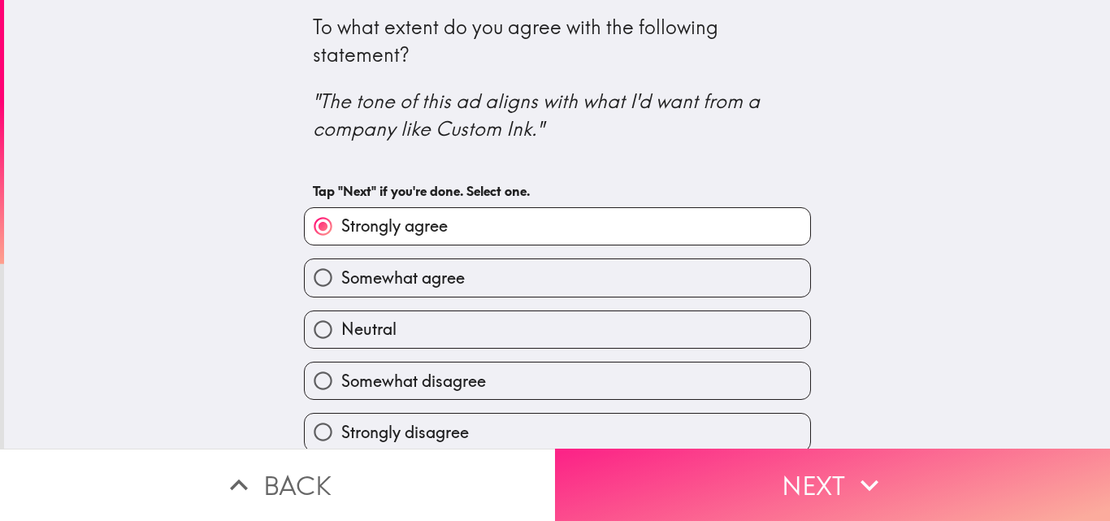
click at [779, 470] on button "Next" at bounding box center [832, 485] width 555 height 72
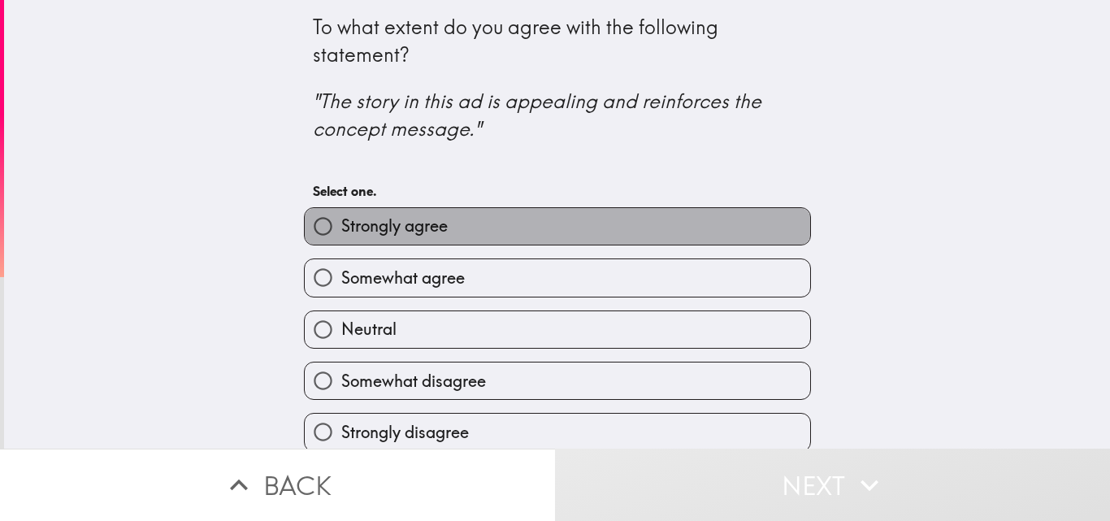
click at [373, 226] on span "Strongly agree" at bounding box center [394, 226] width 106 height 23
click at [341, 226] on input "Strongly agree" at bounding box center [323, 226] width 37 height 37
radio input "true"
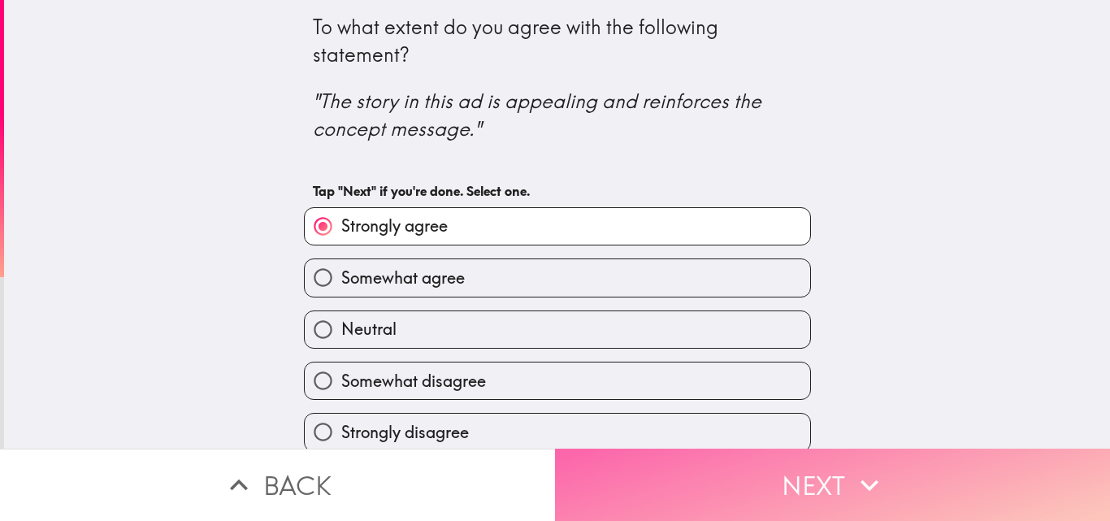
click at [800, 456] on button "Next" at bounding box center [832, 485] width 555 height 72
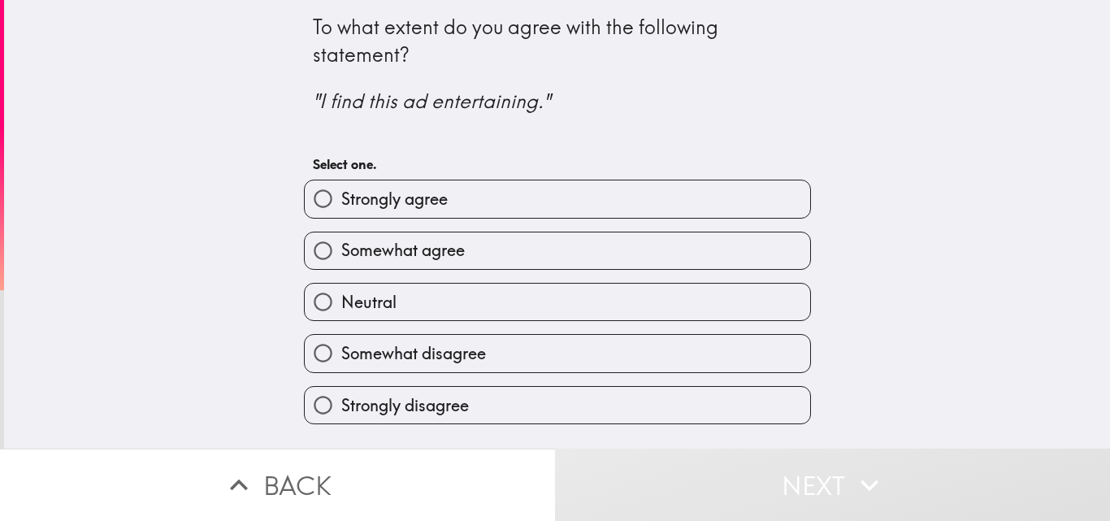
click at [355, 198] on span "Strongly agree" at bounding box center [394, 199] width 106 height 23
click at [341, 198] on input "Strongly agree" at bounding box center [323, 198] width 37 height 37
radio input "true"
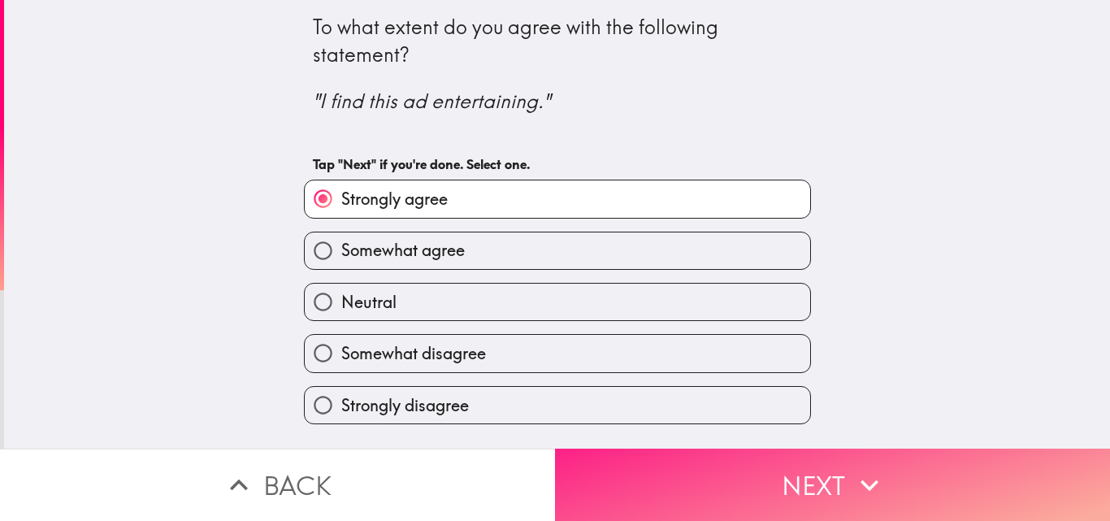
click at [806, 463] on button "Next" at bounding box center [832, 485] width 555 height 72
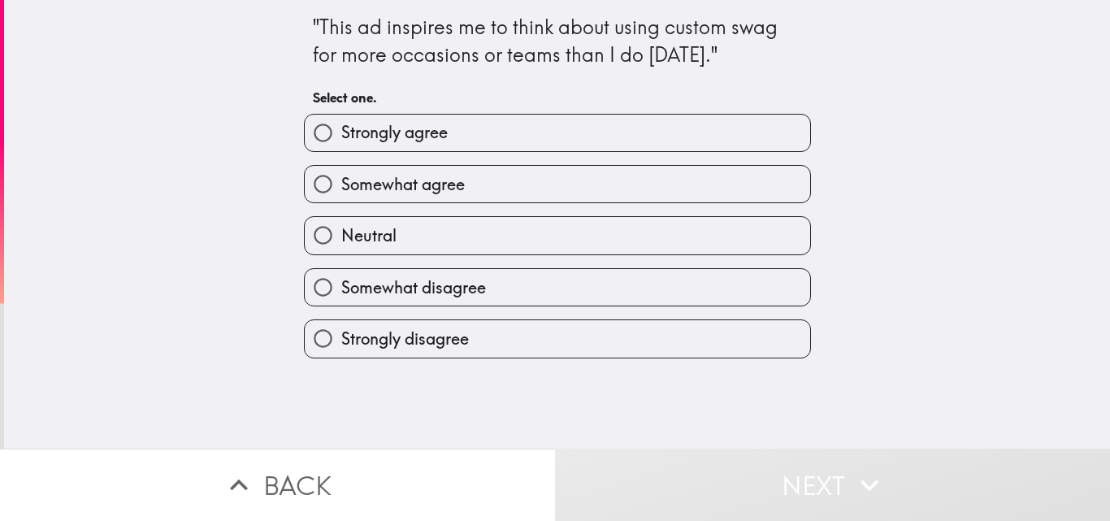
click at [307, 130] on input "Strongly agree" at bounding box center [323, 133] width 37 height 37
radio input "true"
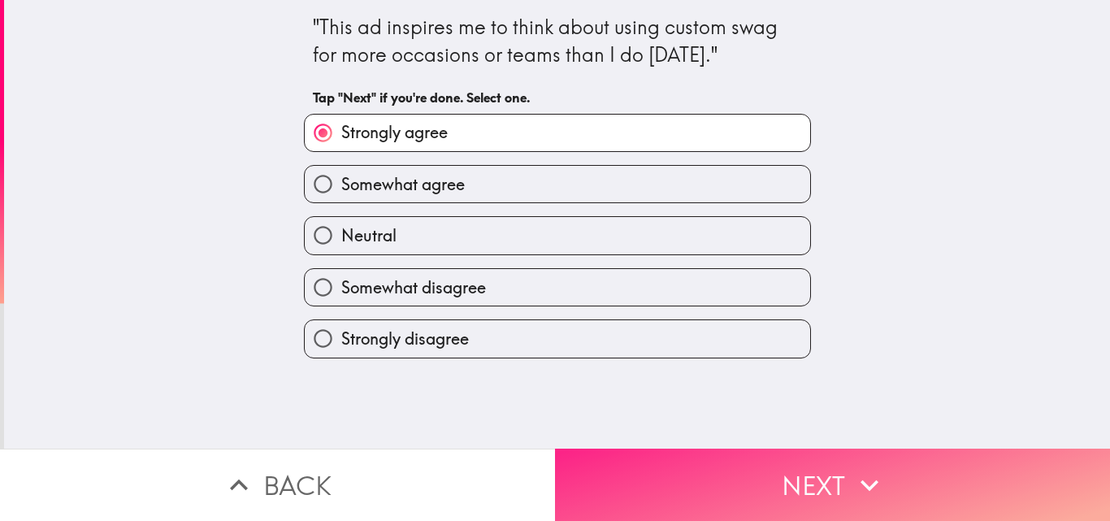
click at [791, 473] on button "Next" at bounding box center [832, 485] width 555 height 72
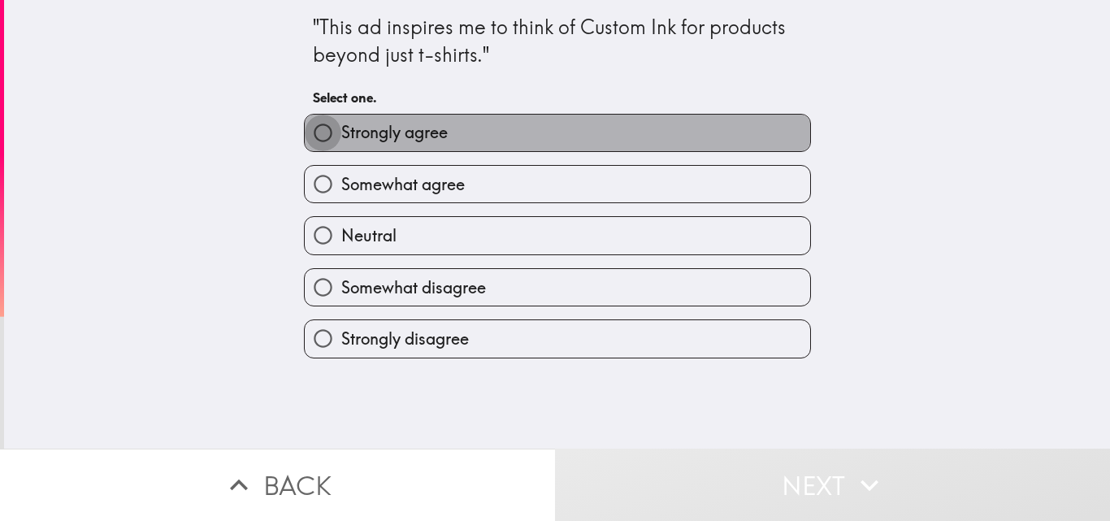
click at [315, 133] on input "Strongly agree" at bounding box center [323, 133] width 37 height 37
radio input "true"
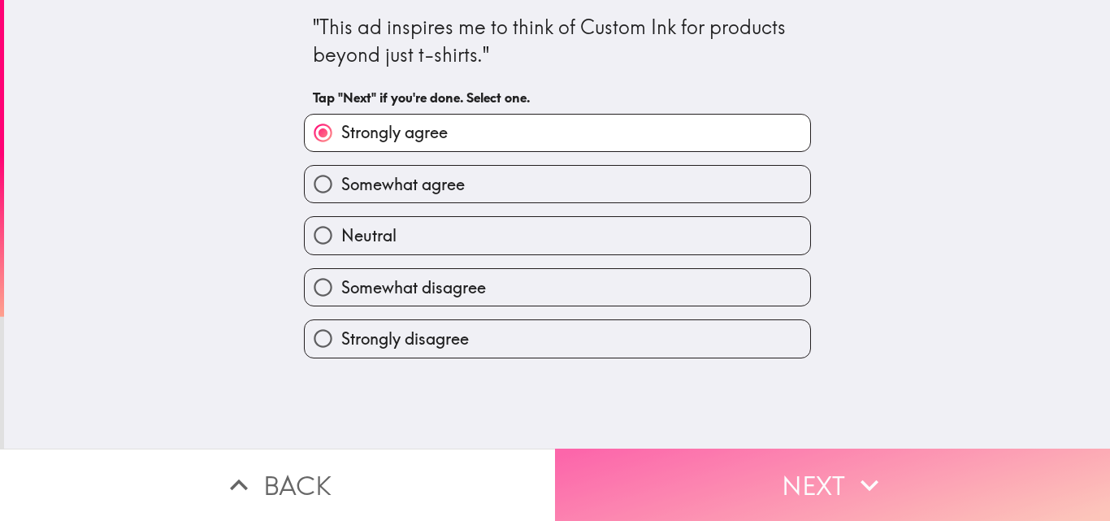
click at [747, 467] on button "Next" at bounding box center [832, 485] width 555 height 72
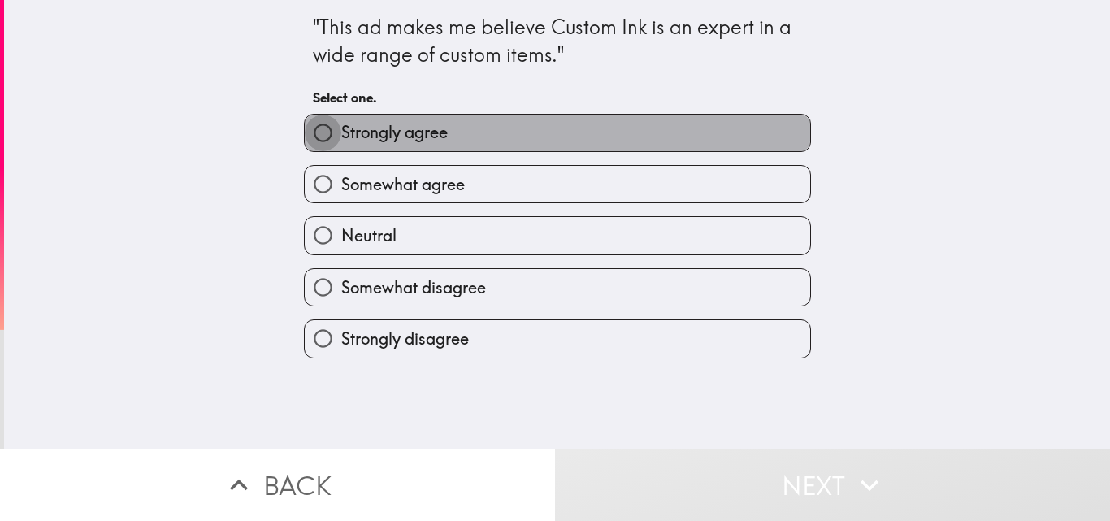
click at [315, 140] on input "Strongly agree" at bounding box center [323, 133] width 37 height 37
radio input "true"
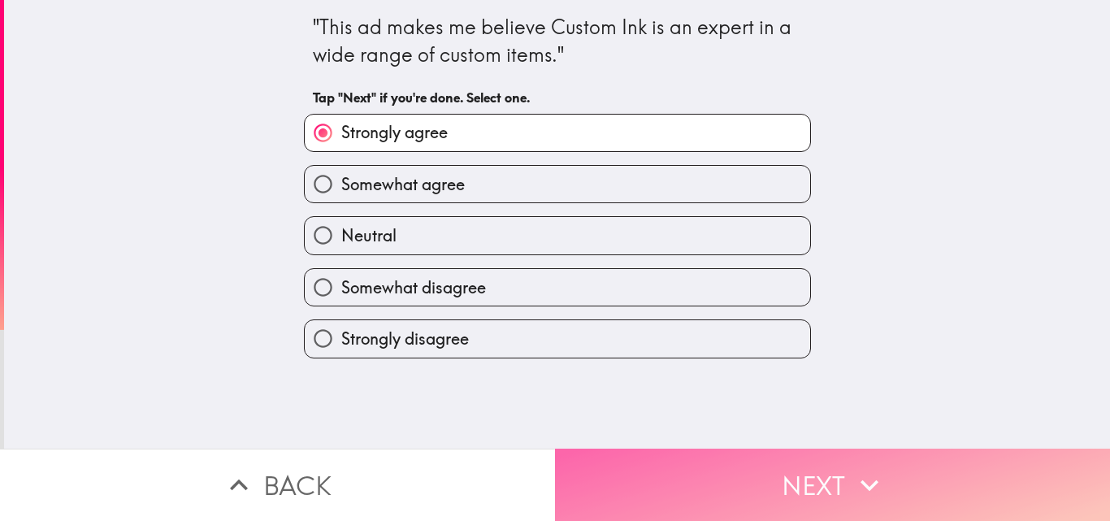
click at [772, 461] on button "Next" at bounding box center [832, 485] width 555 height 72
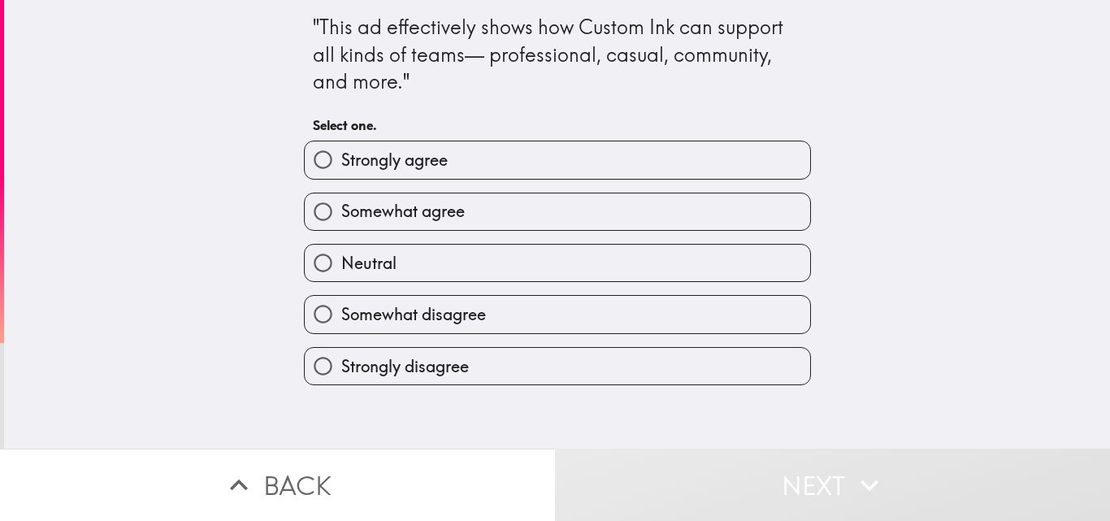
click at [318, 167] on input "Strongly agree" at bounding box center [323, 159] width 37 height 37
radio input "true"
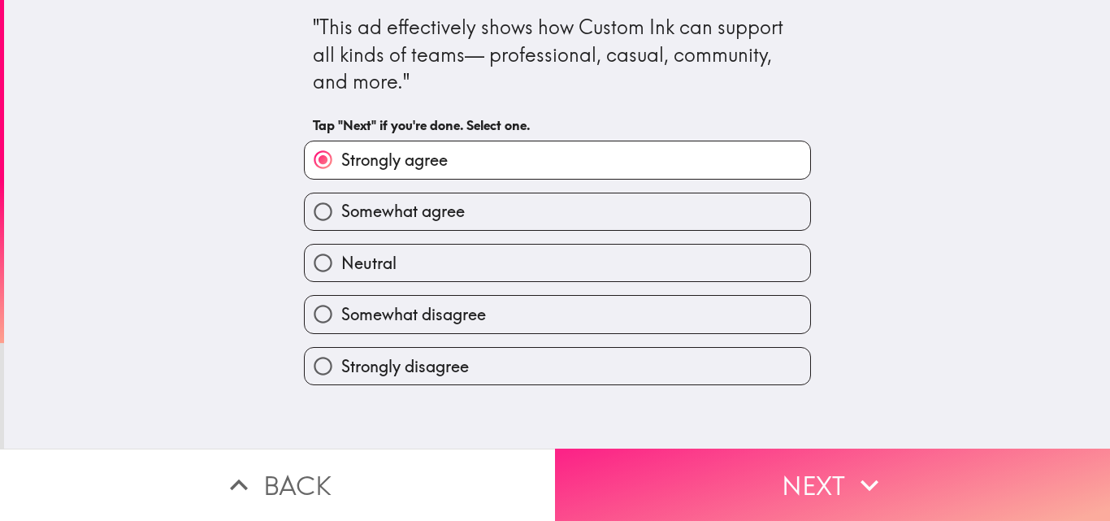
click at [762, 475] on button "Next" at bounding box center [832, 485] width 555 height 72
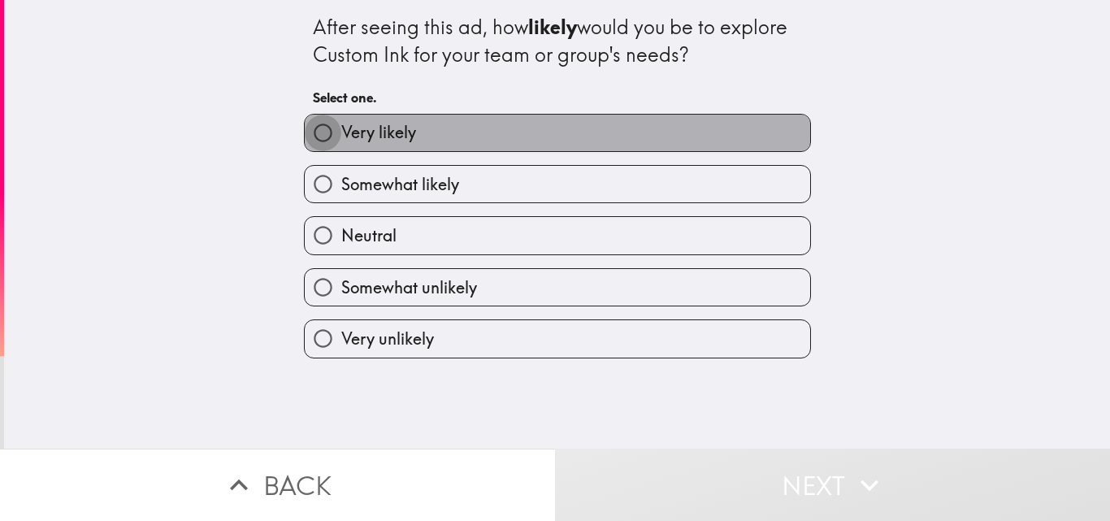
click at [317, 132] on input "Very likely" at bounding box center [323, 133] width 37 height 37
radio input "true"
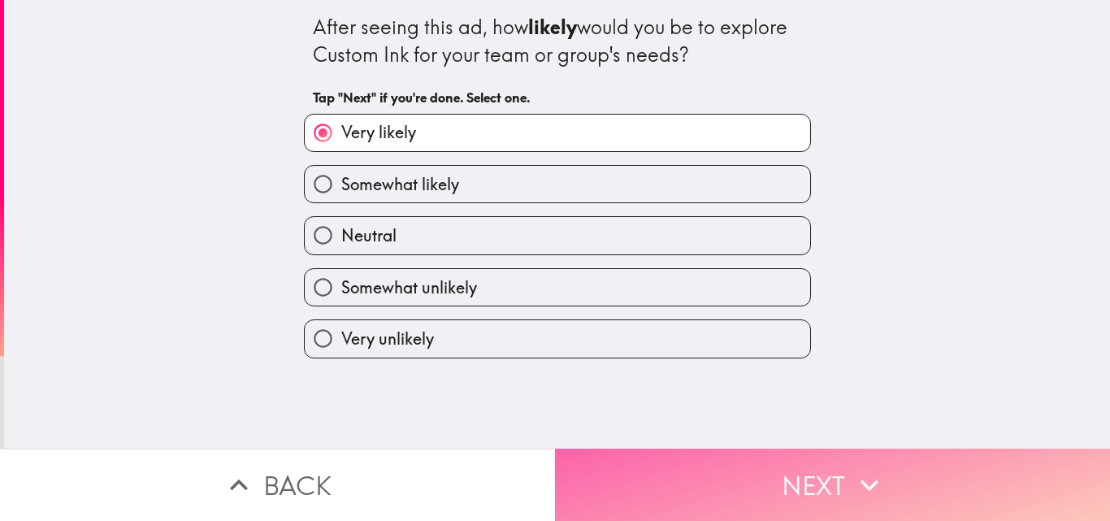
click at [753, 470] on button "Next" at bounding box center [832, 485] width 555 height 72
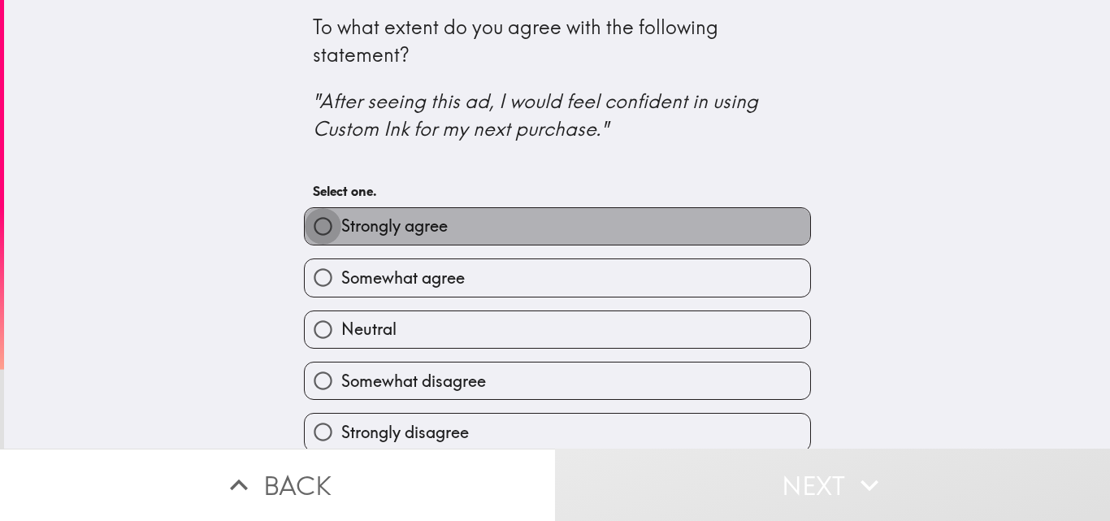
click at [315, 219] on input "Strongly agree" at bounding box center [323, 226] width 37 height 37
radio input "true"
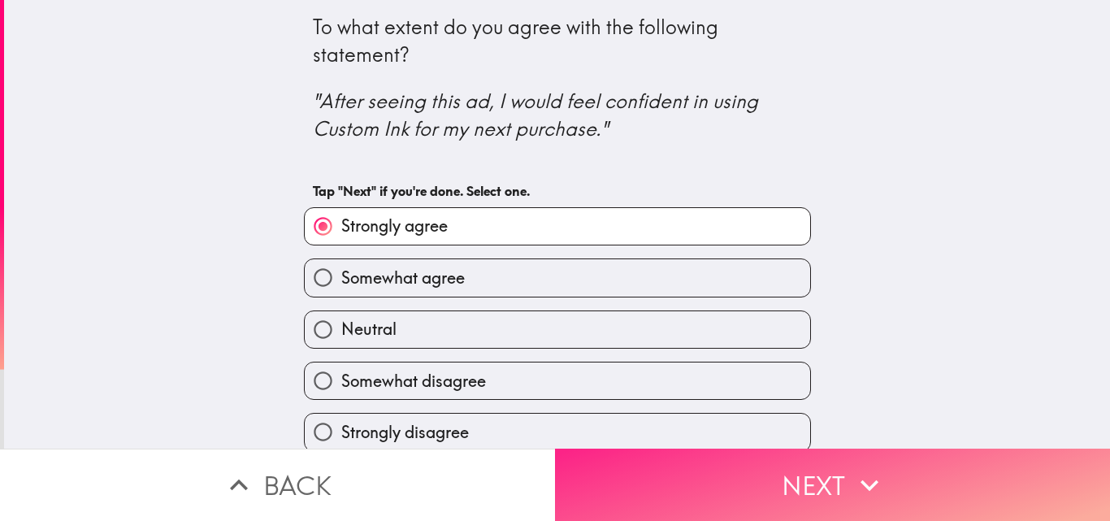
click at [780, 463] on button "Next" at bounding box center [832, 485] width 555 height 72
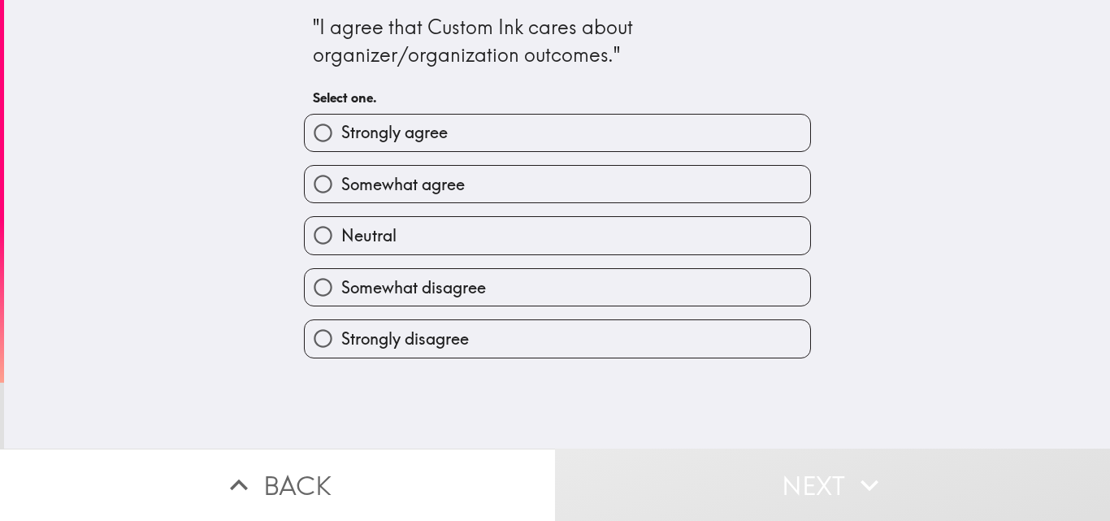
click at [309, 129] on input "Strongly agree" at bounding box center [323, 133] width 37 height 37
radio input "true"
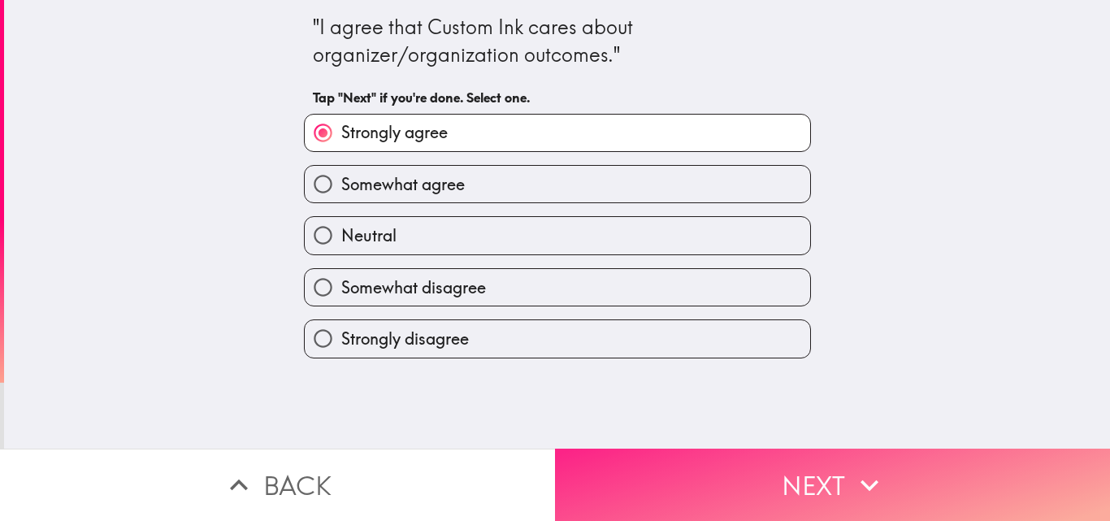
click at [776, 458] on button "Next" at bounding box center [832, 485] width 555 height 72
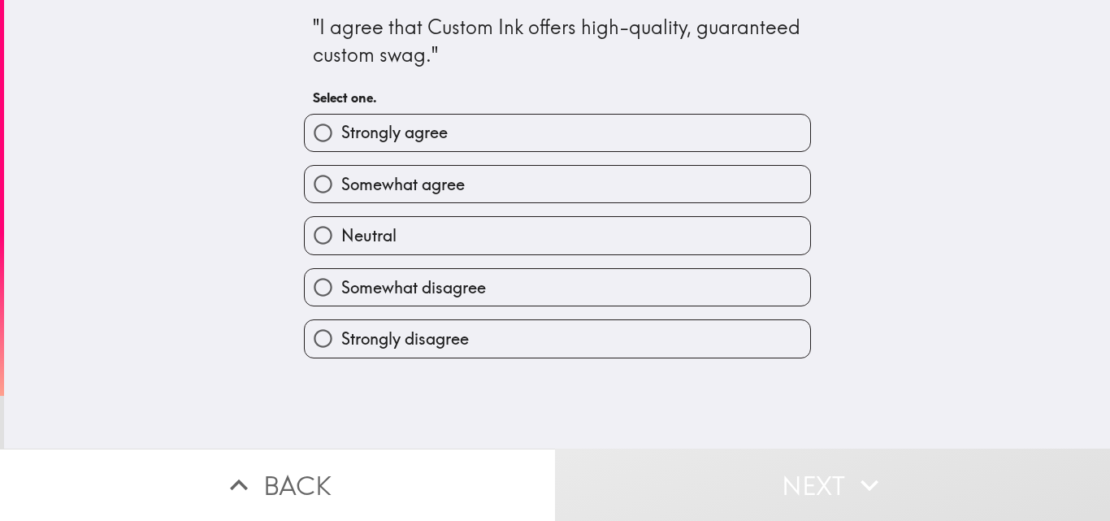
click at [316, 129] on input "Strongly agree" at bounding box center [323, 133] width 37 height 37
radio input "true"
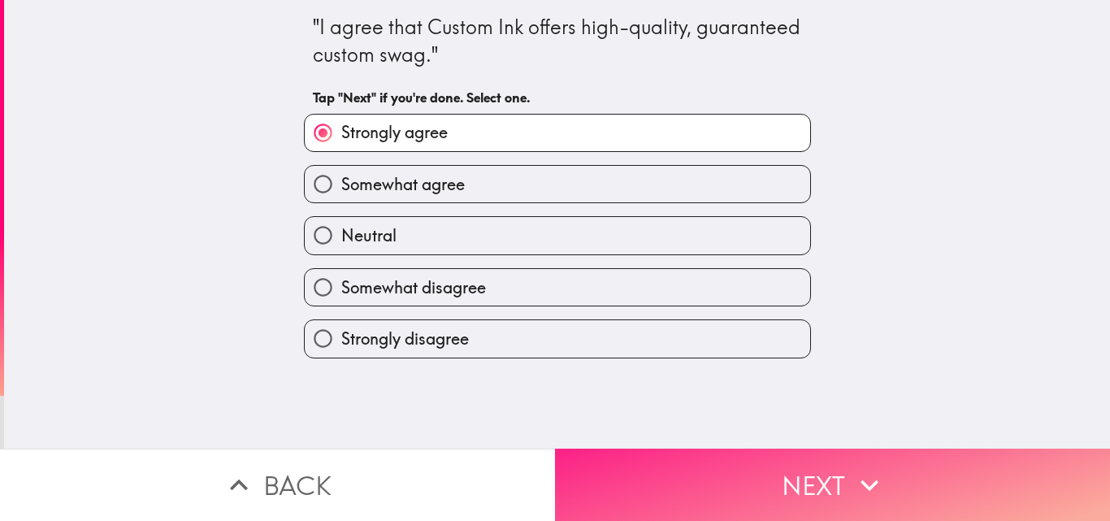
click at [792, 469] on button "Next" at bounding box center [832, 485] width 555 height 72
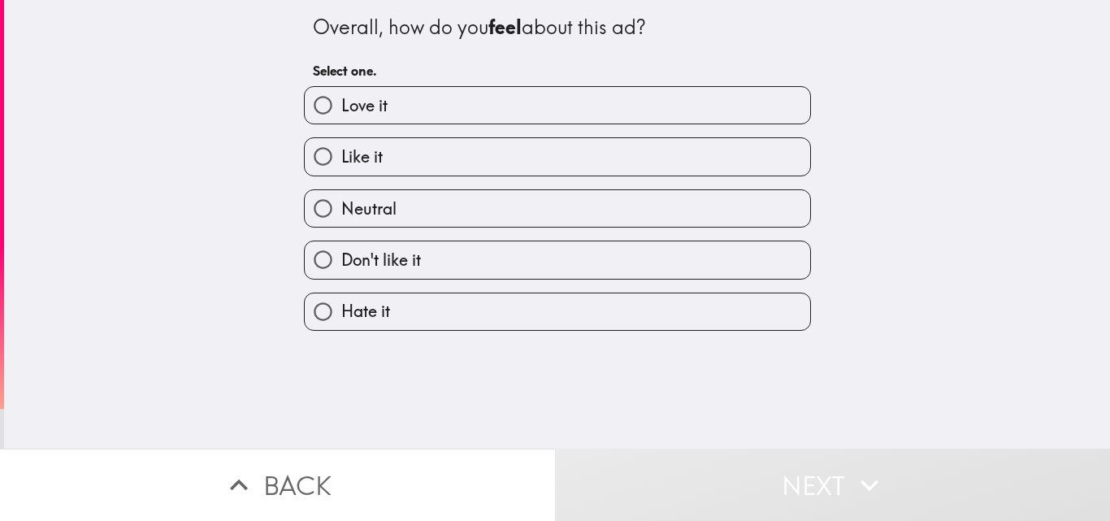
click at [305, 105] on input "Love it" at bounding box center [323, 105] width 37 height 37
radio input "true"
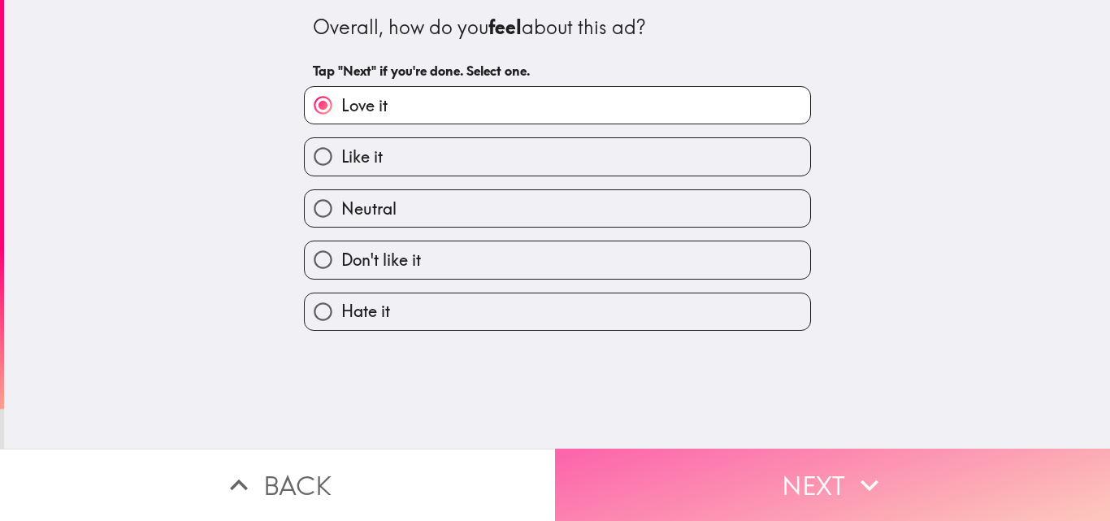
click at [751, 471] on button "Next" at bounding box center [832, 485] width 555 height 72
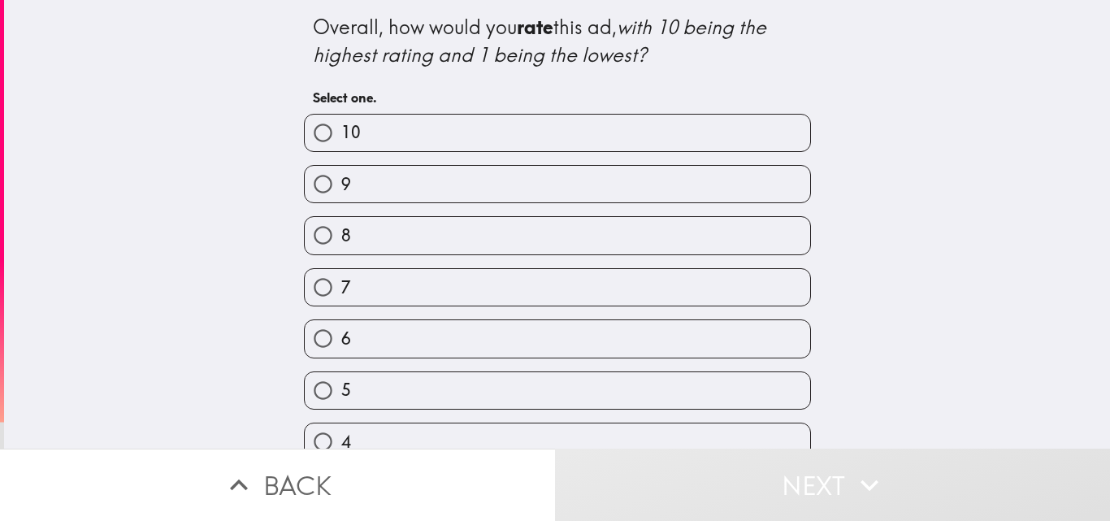
click at [311, 137] on input "10" at bounding box center [323, 133] width 37 height 37
radio input "true"
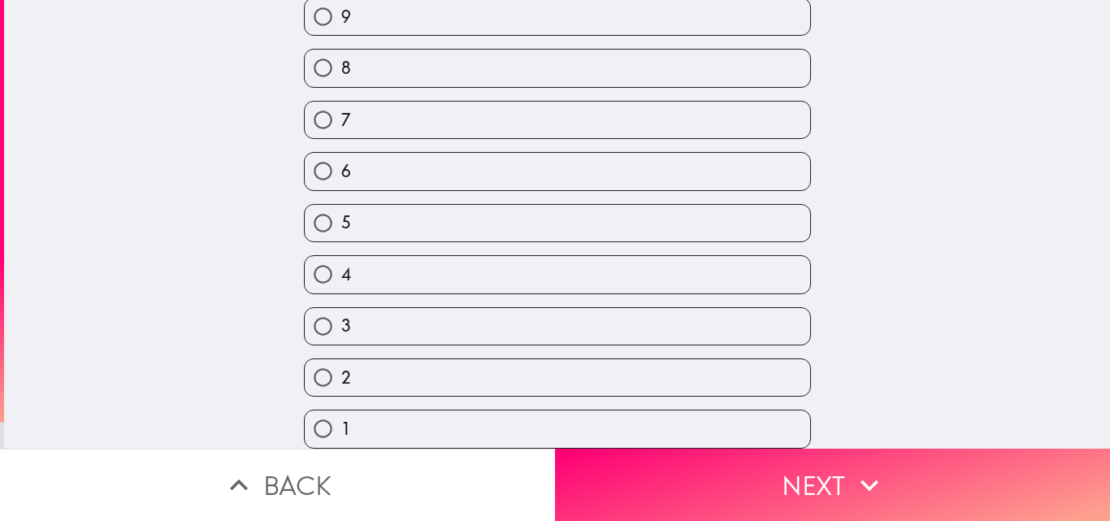
scroll to position [180, 0]
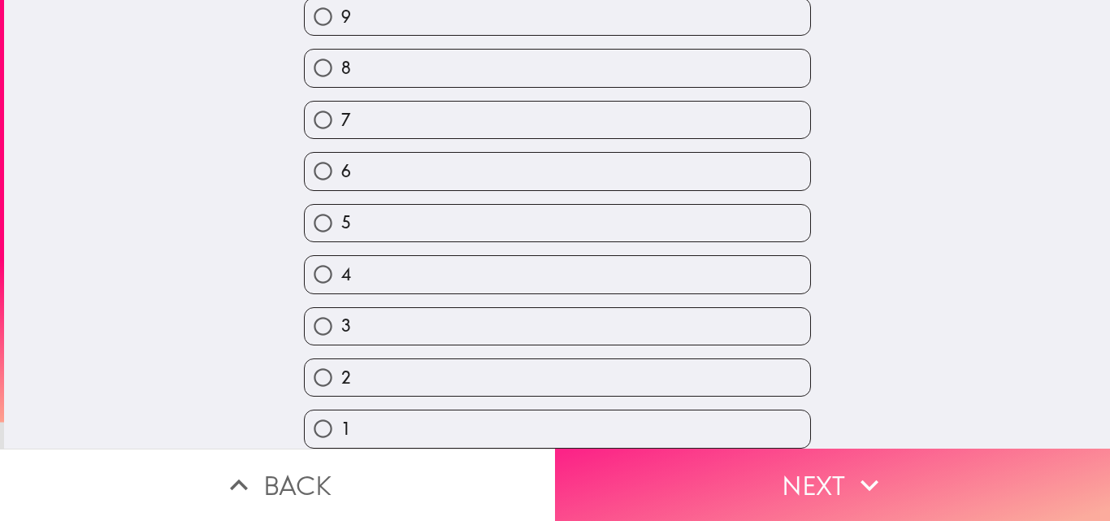
click at [786, 467] on button "Next" at bounding box center [832, 485] width 555 height 72
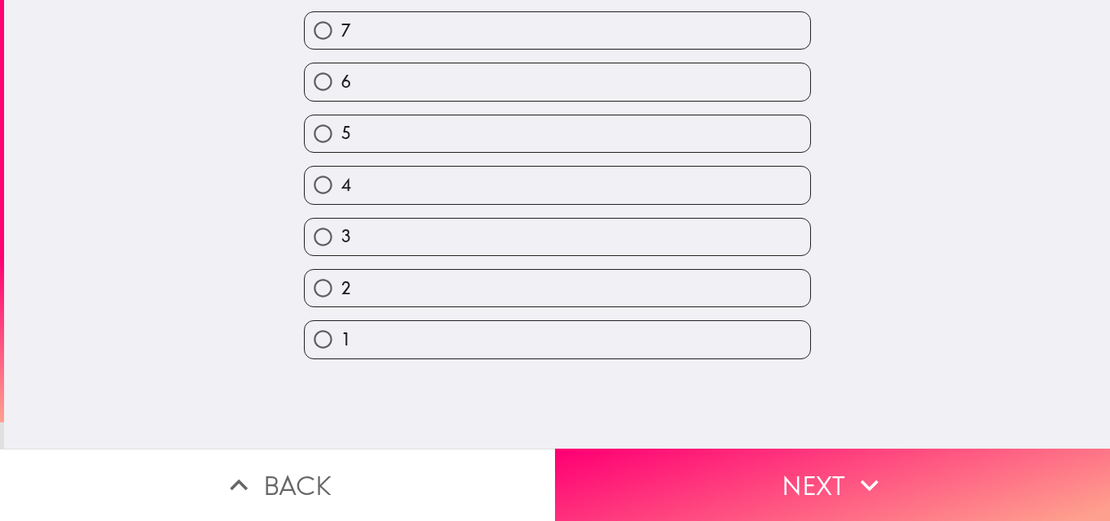
scroll to position [0, 0]
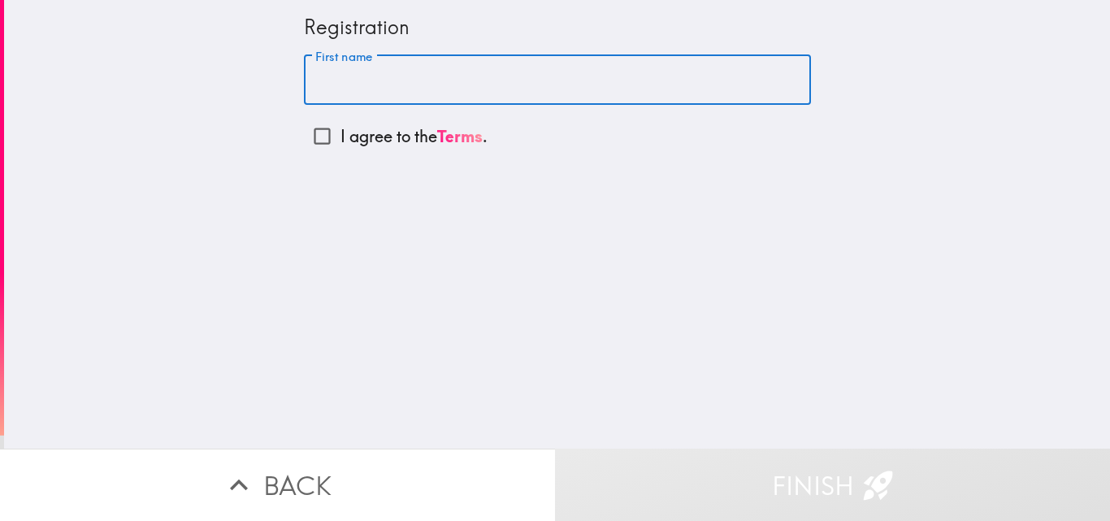
click at [371, 75] on input "First name" at bounding box center [557, 80] width 507 height 50
click at [345, 80] on input "First name" at bounding box center [557, 80] width 507 height 50
type input "[PERSON_NAME]"
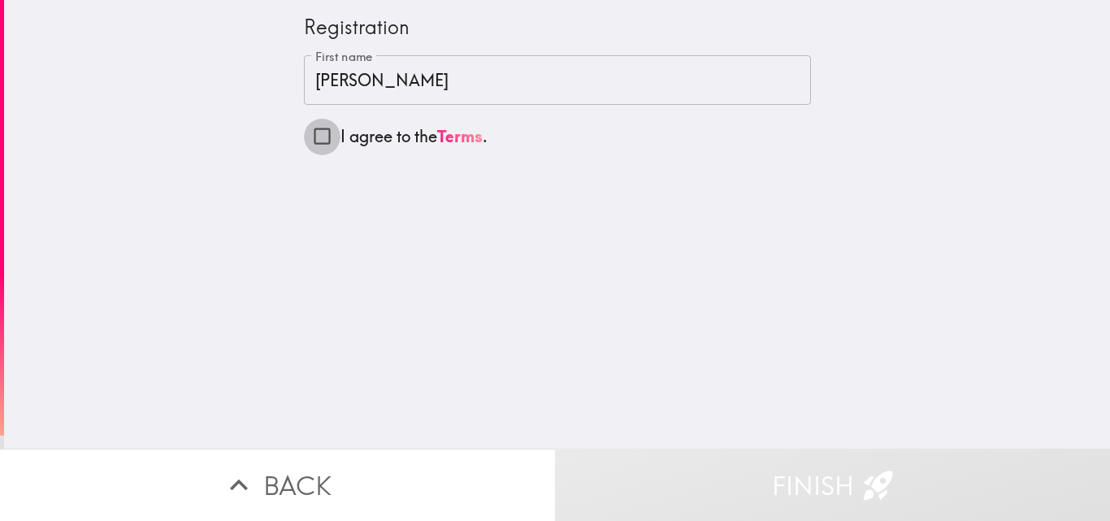
click at [311, 138] on input "I agree to the Terms ." at bounding box center [322, 136] width 37 height 37
checkbox input "true"
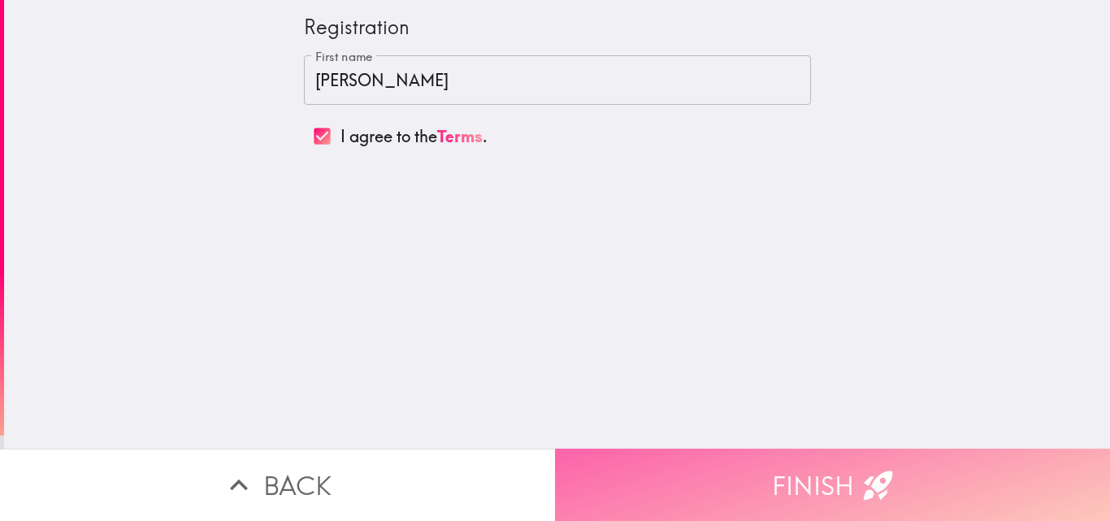
click at [810, 466] on button "Finish" at bounding box center [832, 485] width 555 height 72
